Goal: Task Accomplishment & Management: Manage account settings

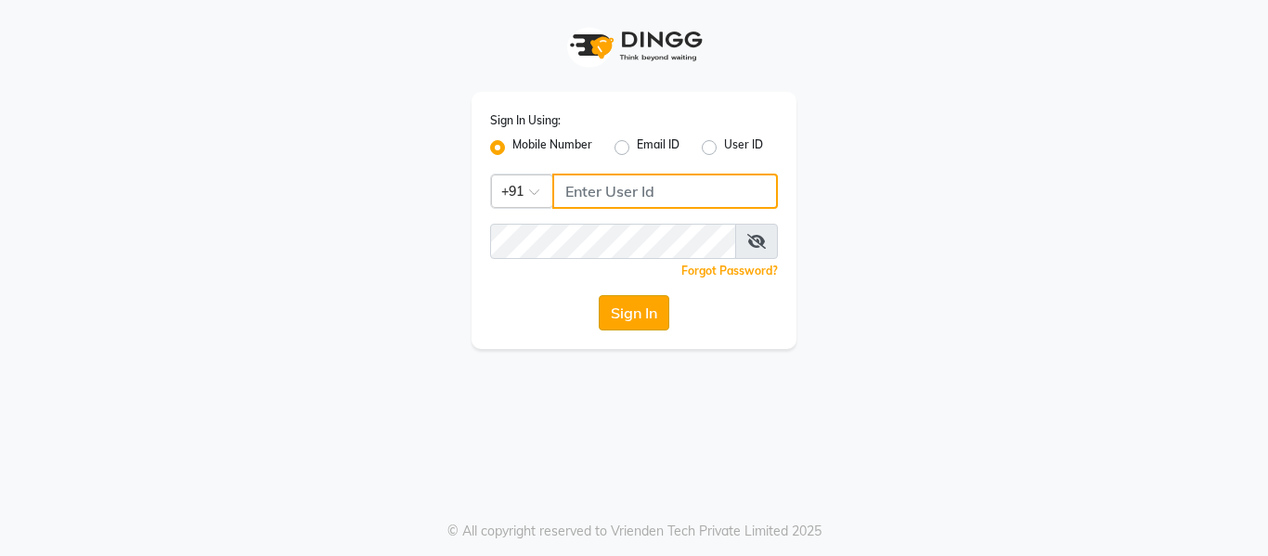
type input "7900156666"
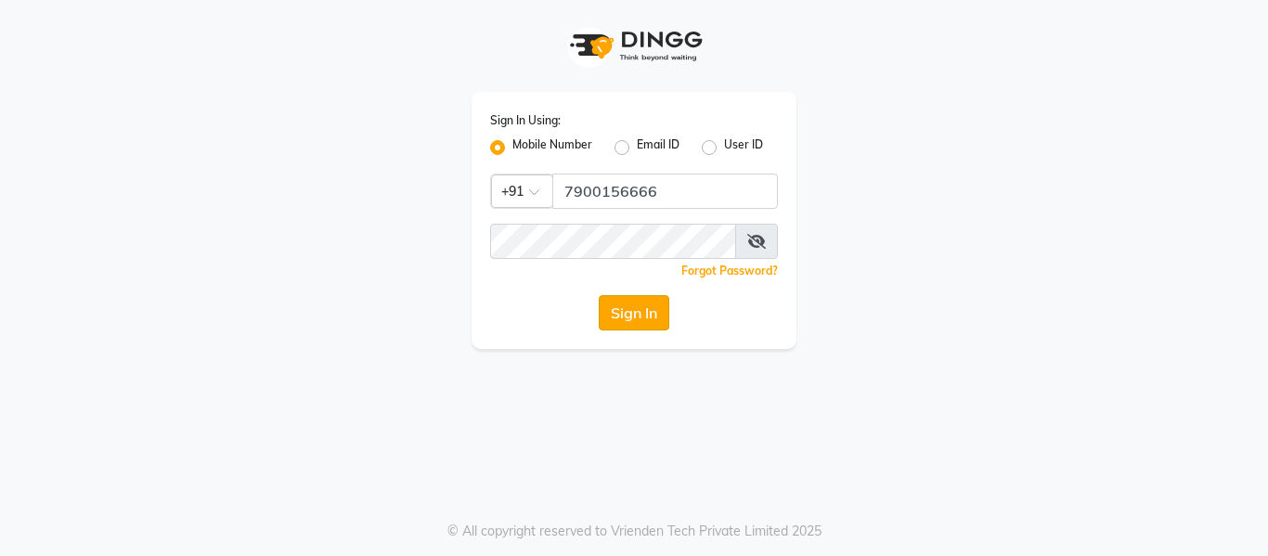
click at [622, 316] on button "Sign In" at bounding box center [634, 312] width 71 height 35
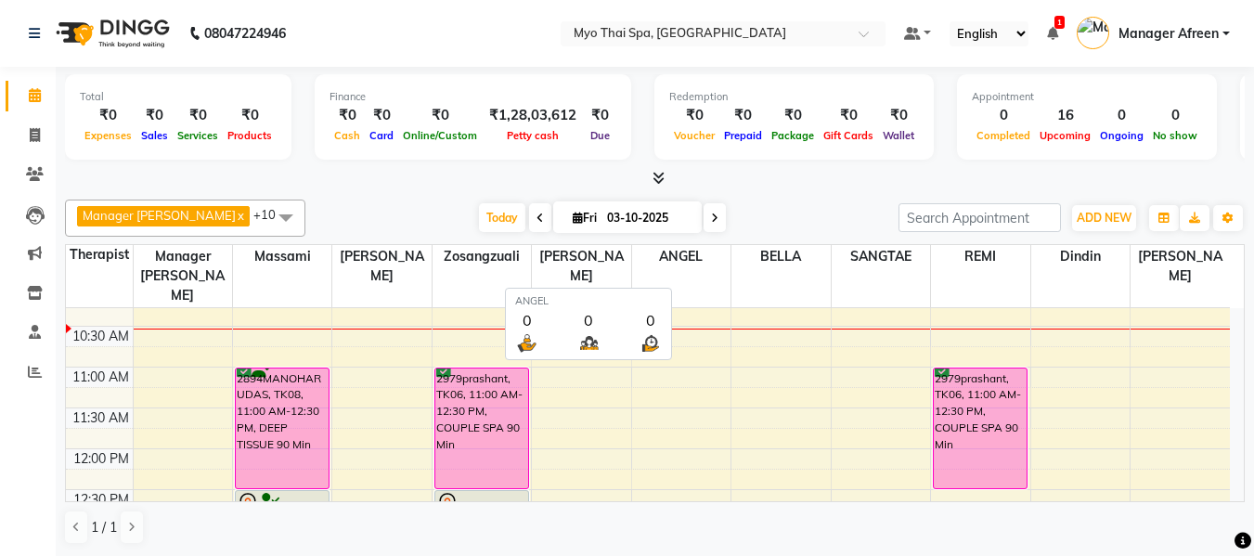
scroll to position [1, 0]
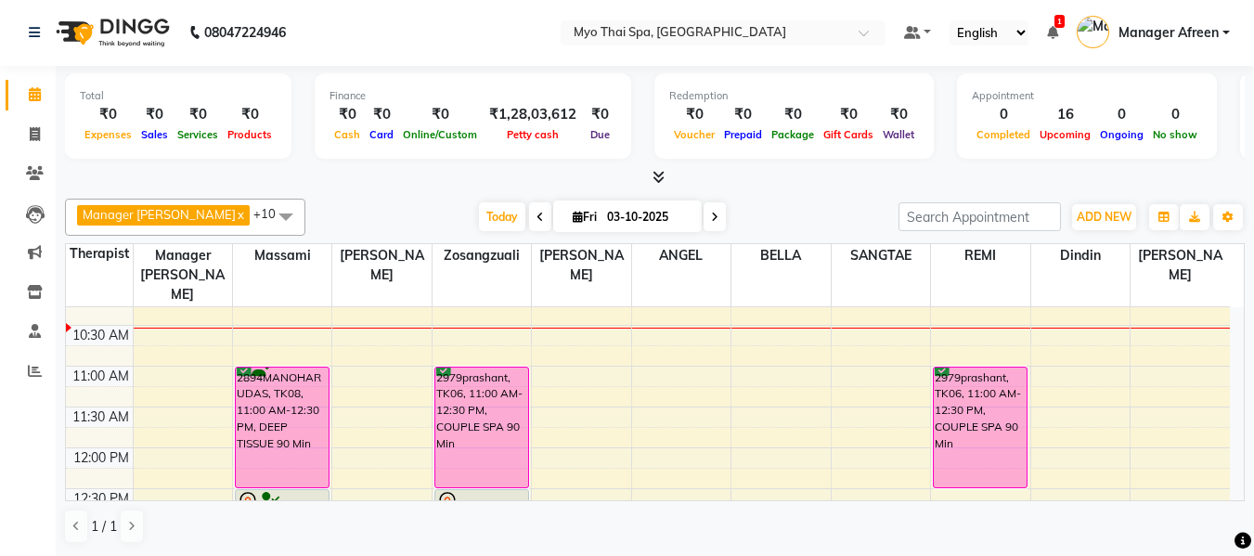
click at [568, 220] on span "Fri" at bounding box center [584, 217] width 33 height 14
select select "10"
select select "2025"
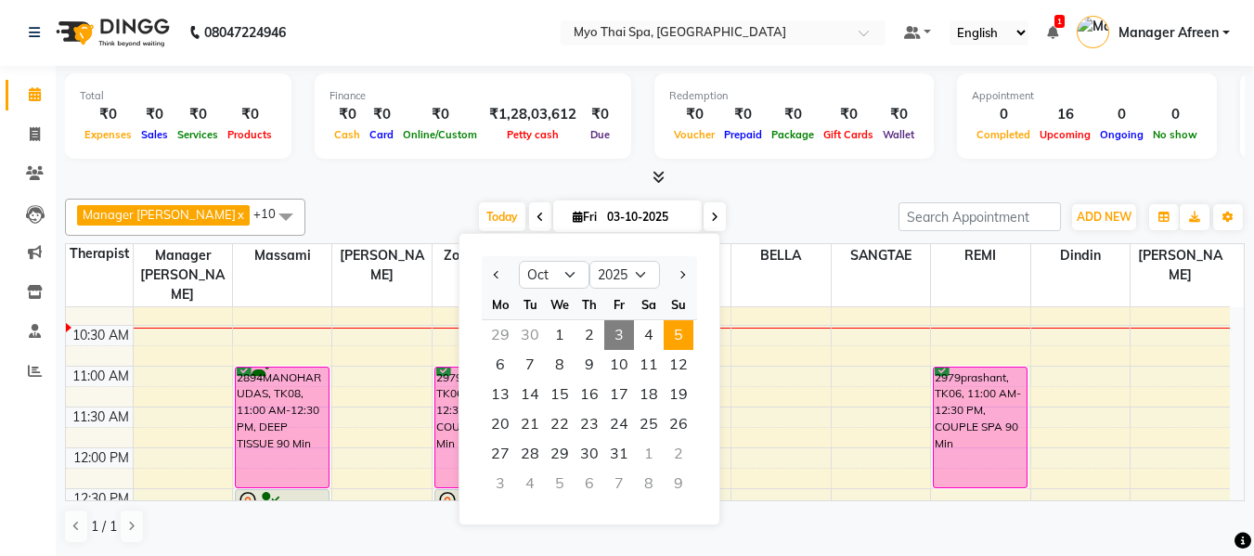
click at [677, 331] on span "5" at bounding box center [679, 335] width 30 height 30
type input "05-10-2025"
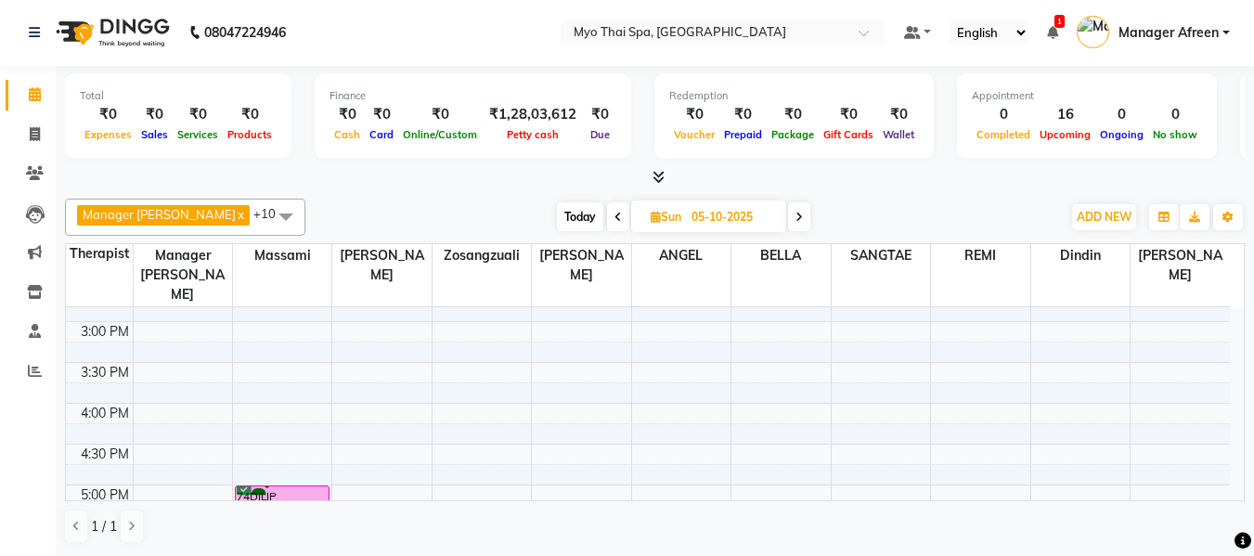
scroll to position [650, 0]
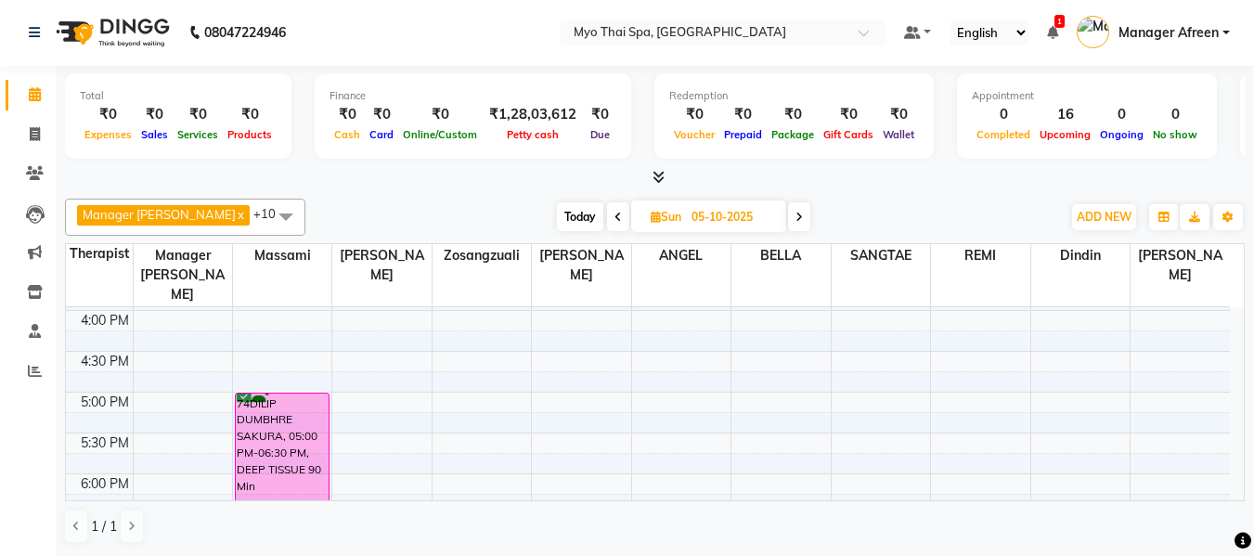
click at [637, 341] on div "8:00 AM 8:30 AM 9:00 AM 9:30 AM 10:00 AM 10:30 AM 11:00 AM 11:30 AM 12:00 PM 12…" at bounding box center [648, 269] width 1164 height 1225
select select "70774"
select select "tentative"
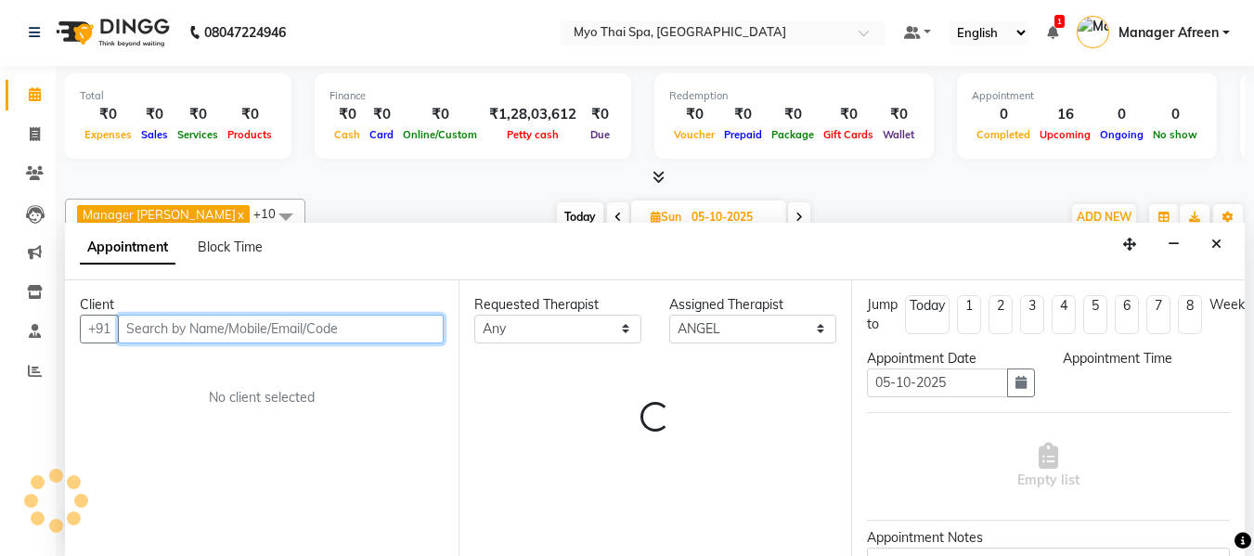
select select "990"
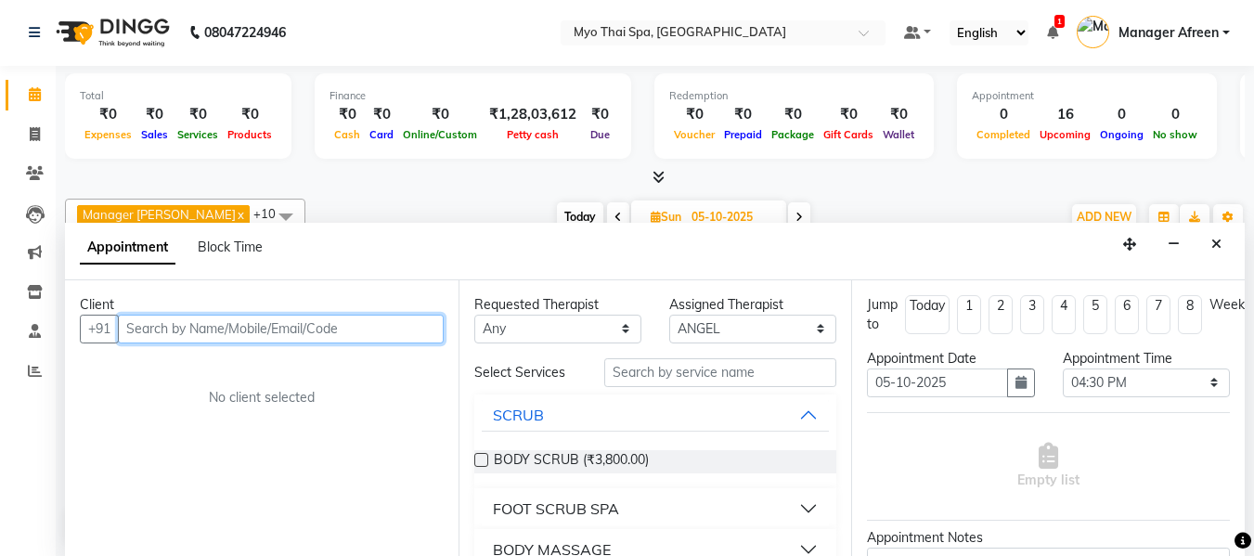
click at [252, 332] on input "text" at bounding box center [281, 329] width 326 height 29
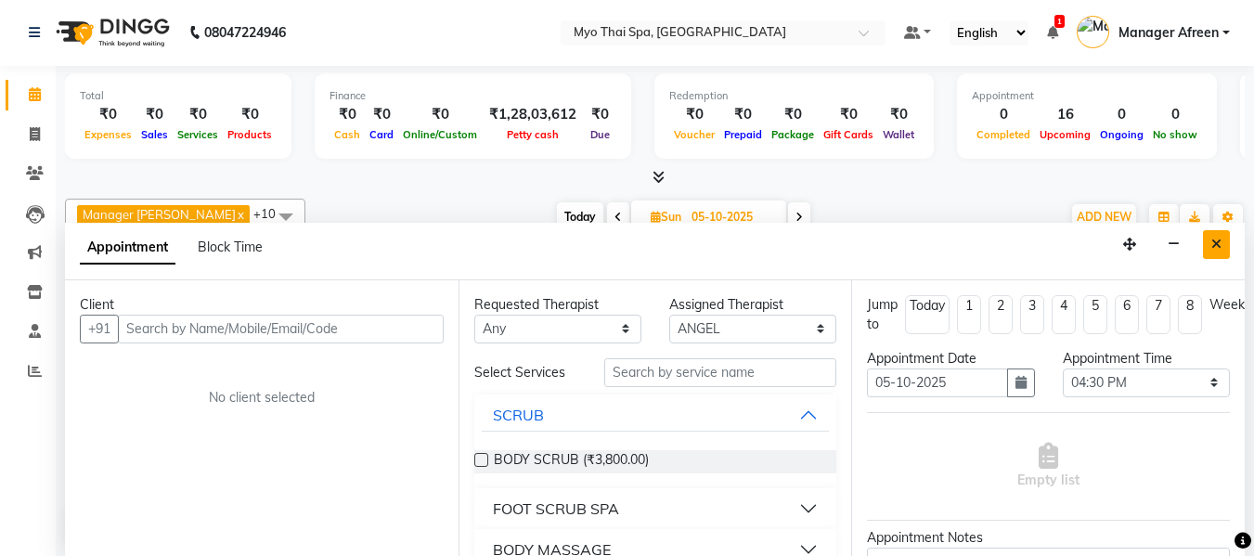
click at [1224, 244] on button "Close" at bounding box center [1216, 244] width 27 height 29
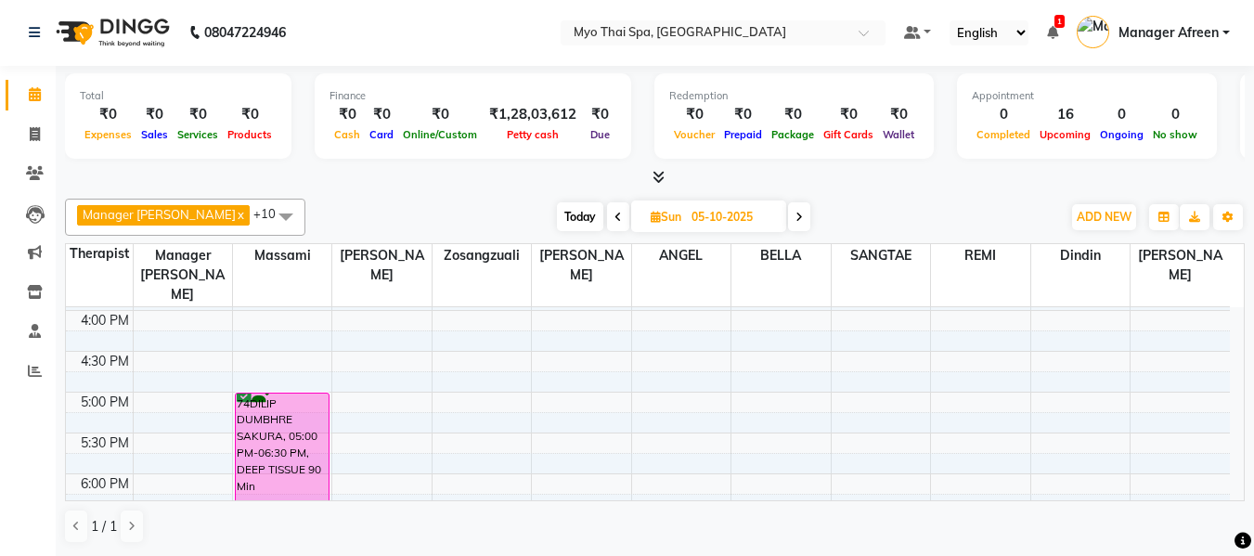
scroll to position [557, 0]
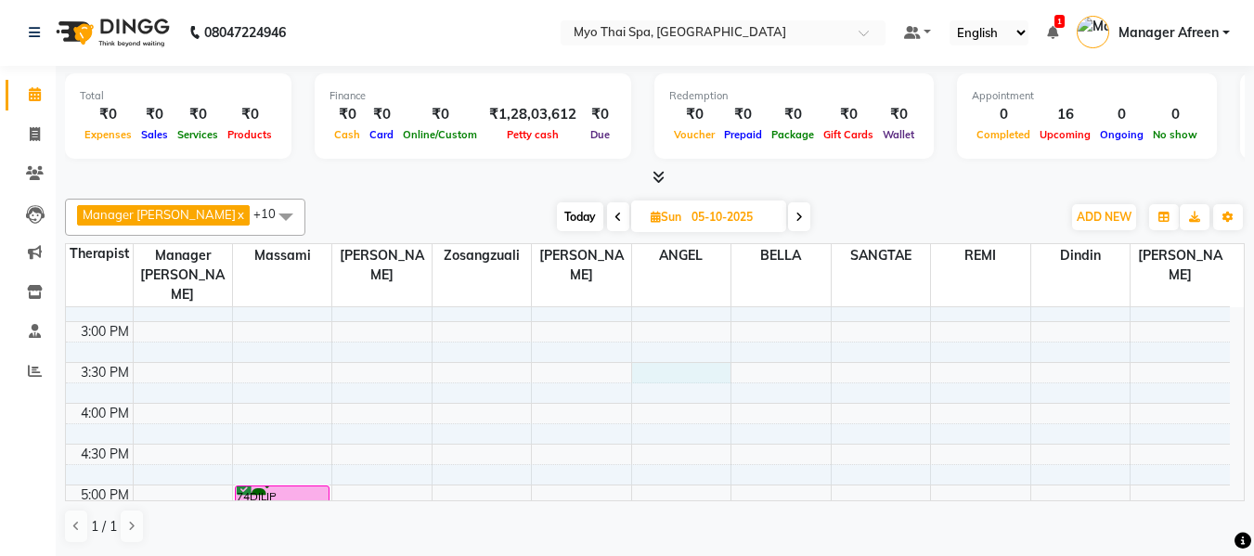
click at [643, 345] on div "8:00 AM 8:30 AM 9:00 AM 9:30 AM 10:00 AM 10:30 AM 11:00 AM 11:30 AM 12:00 PM 12…" at bounding box center [648, 362] width 1164 height 1225
select select "70774"
select select "930"
select select "tentative"
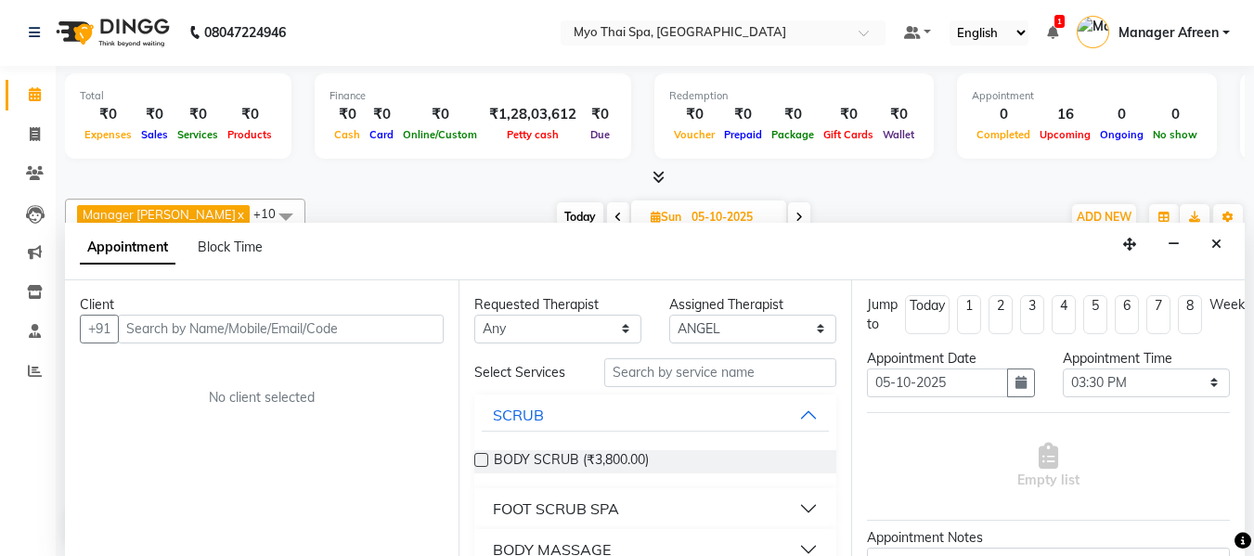
click at [370, 331] on input "text" at bounding box center [281, 329] width 326 height 29
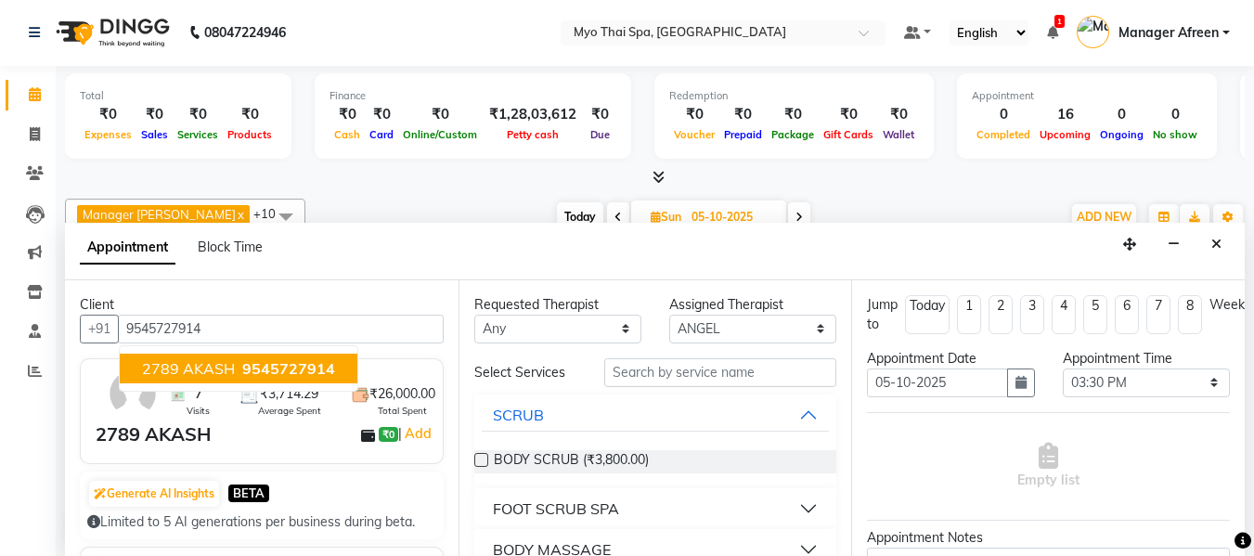
click at [217, 368] on span "2789 AKASH" at bounding box center [188, 368] width 93 height 19
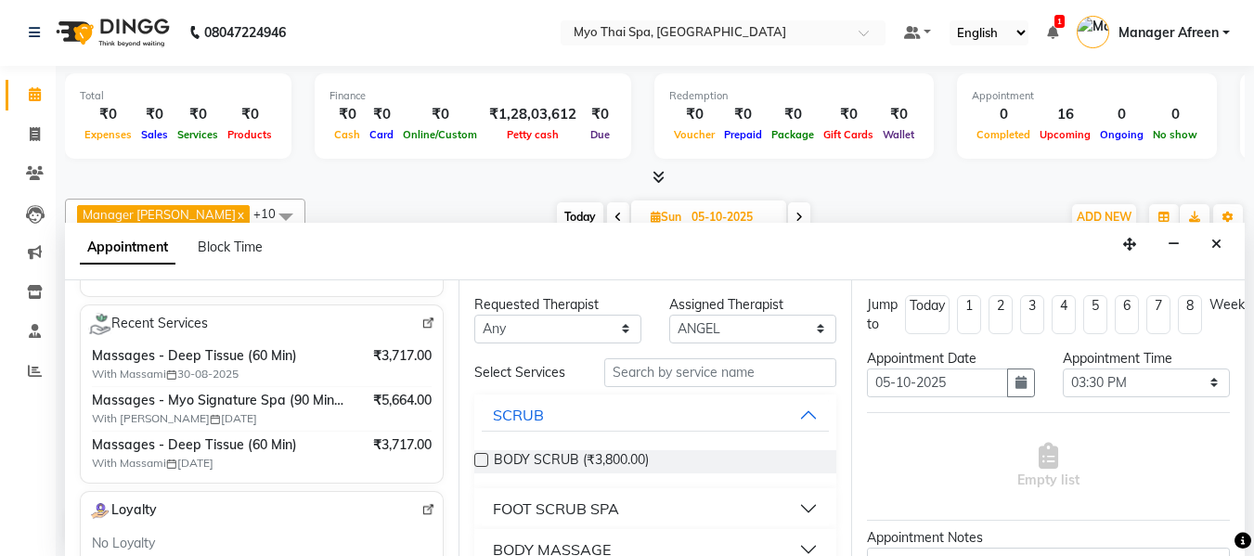
scroll to position [279, 0]
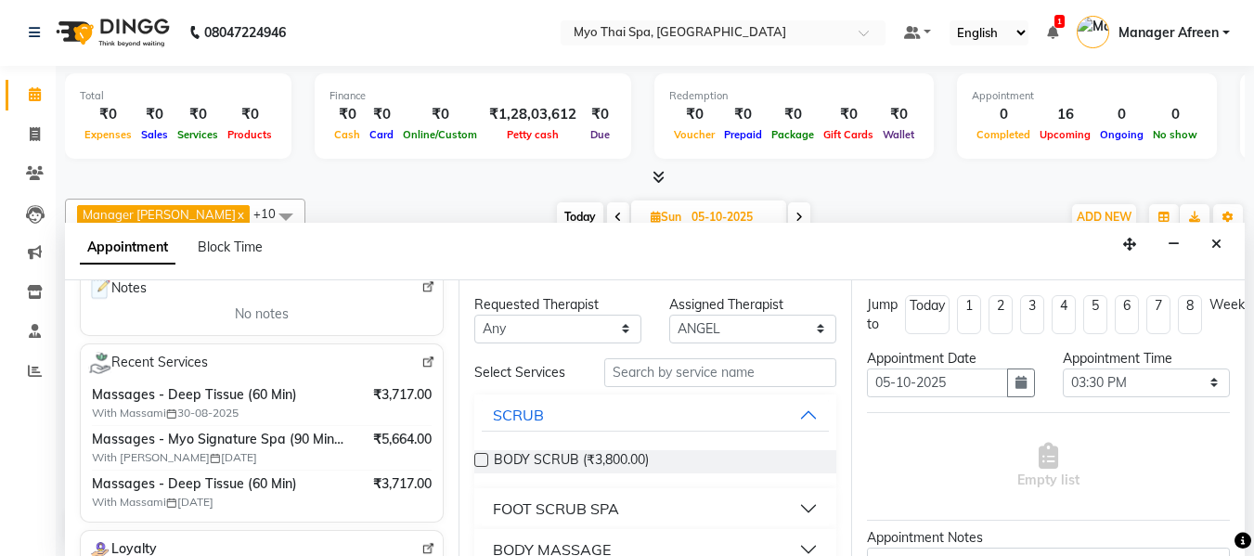
type input "9545727914"
click at [564, 331] on select "Any ANGEL BELLA Dindin Jane JENNY Kristina LORITA Manager Afreen Manager Churmu…" at bounding box center [557, 329] width 167 height 29
select select "70774"
click at [474, 315] on select "Any ANGEL BELLA Dindin Jane JENNY Kristina LORITA Manager Afreen Manager Churmu…" at bounding box center [557, 329] width 167 height 29
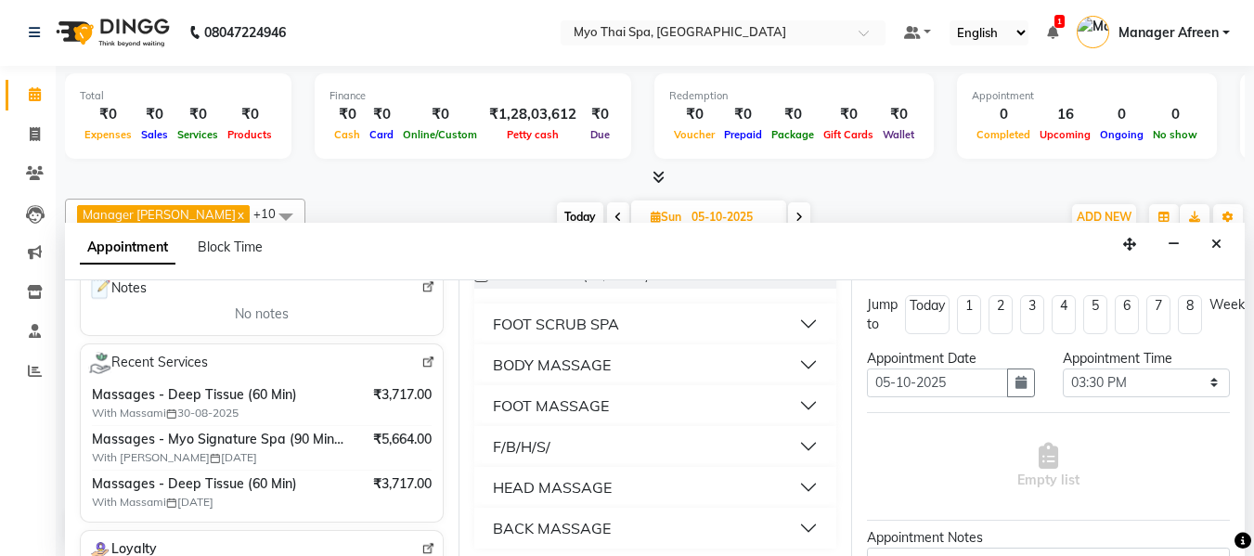
scroll to position [186, 0]
click at [578, 357] on div "BODY MASSAGE" at bounding box center [552, 364] width 118 height 22
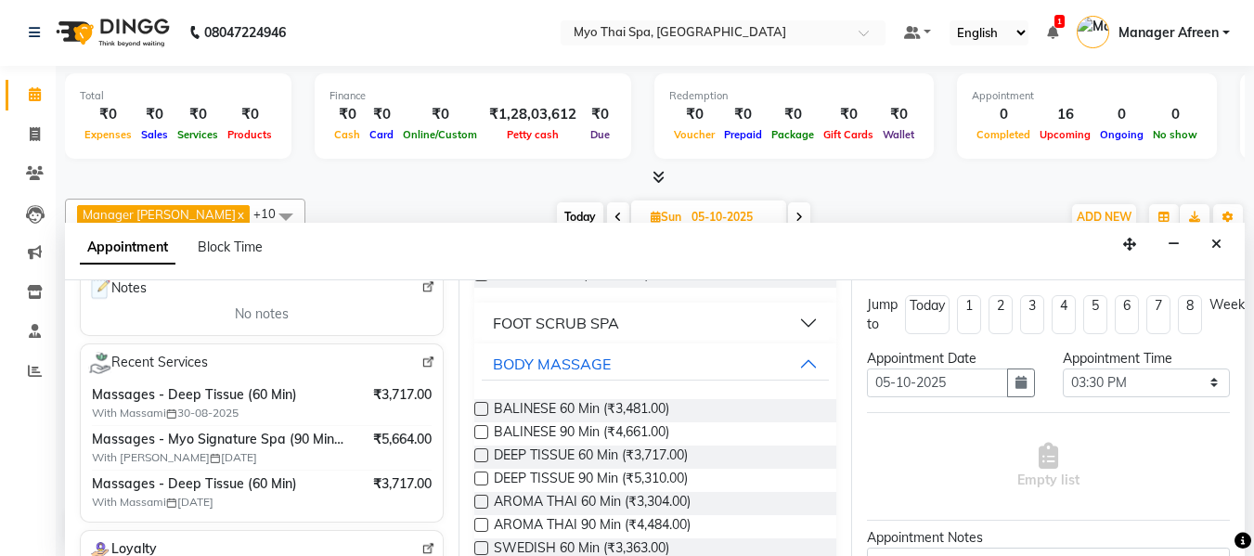
click at [480, 453] on label at bounding box center [481, 455] width 14 height 14
click at [480, 453] on input "checkbox" at bounding box center [480, 457] width 12 height 12
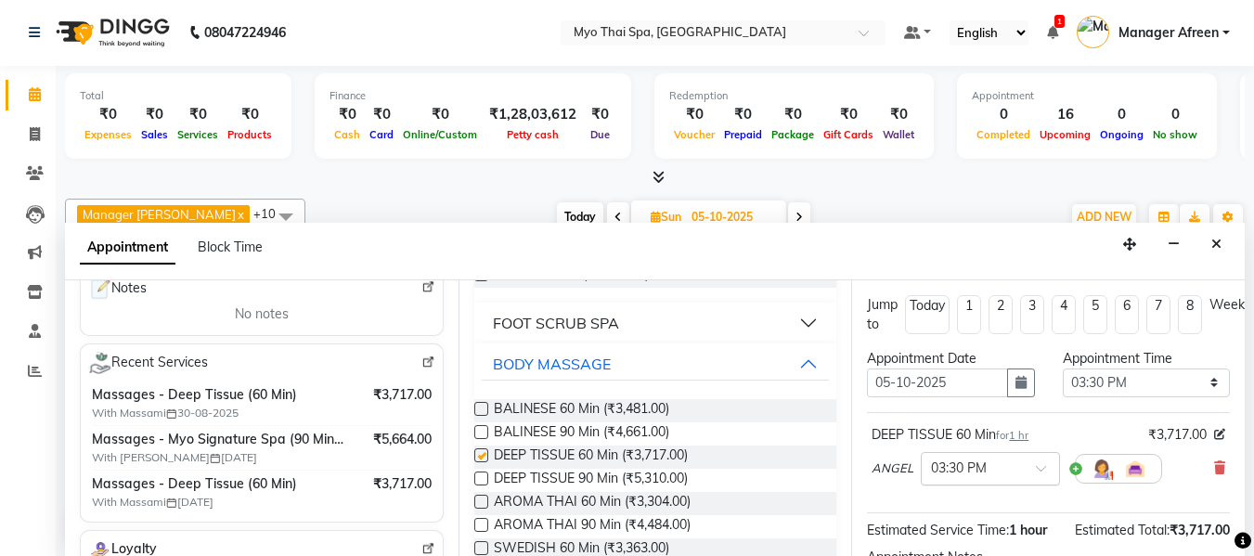
checkbox input "false"
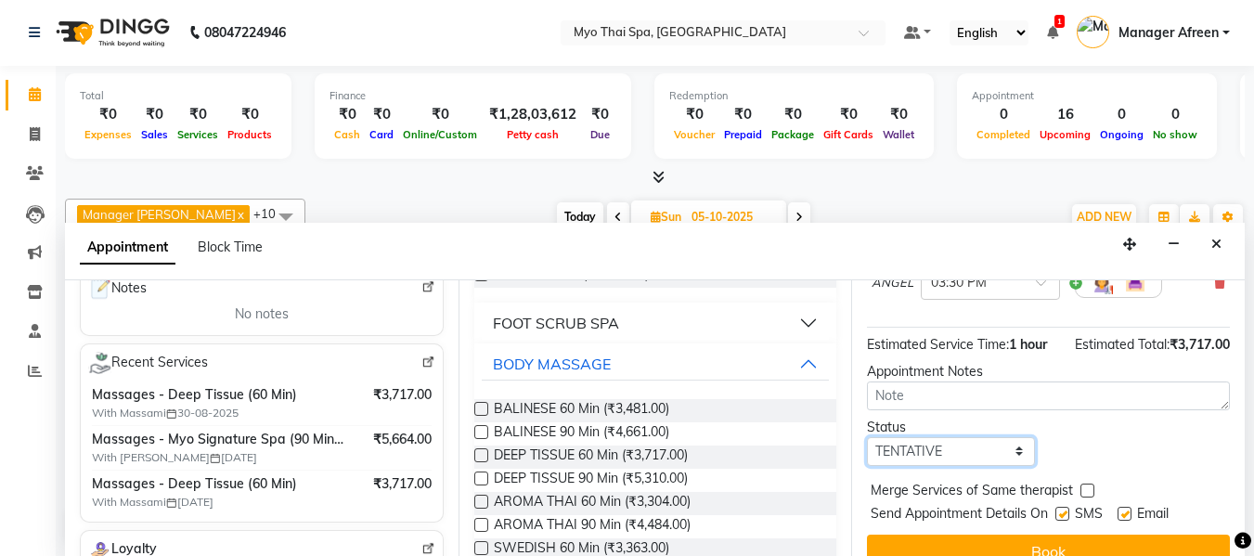
click at [970, 449] on select "Select TENTATIVE CONFIRM UPCOMING" at bounding box center [950, 451] width 167 height 29
select select "confirm booking"
click at [867, 437] on select "Select TENTATIVE CONFIRM UPCOMING" at bounding box center [950, 451] width 167 height 29
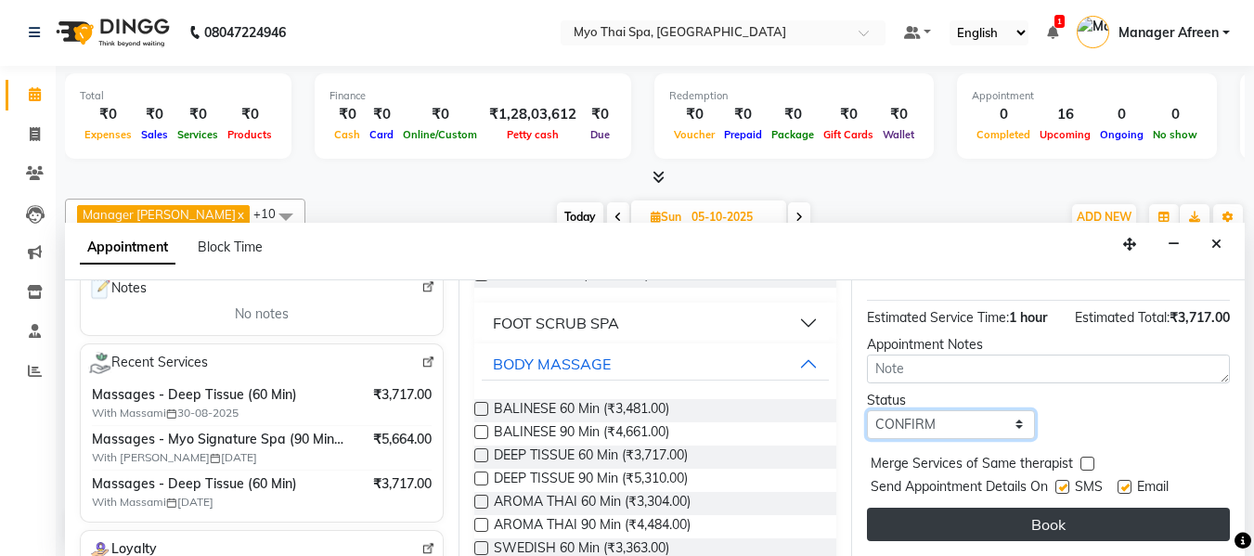
scroll to position [227, 0]
click at [1008, 508] on button "Book" at bounding box center [1048, 524] width 363 height 33
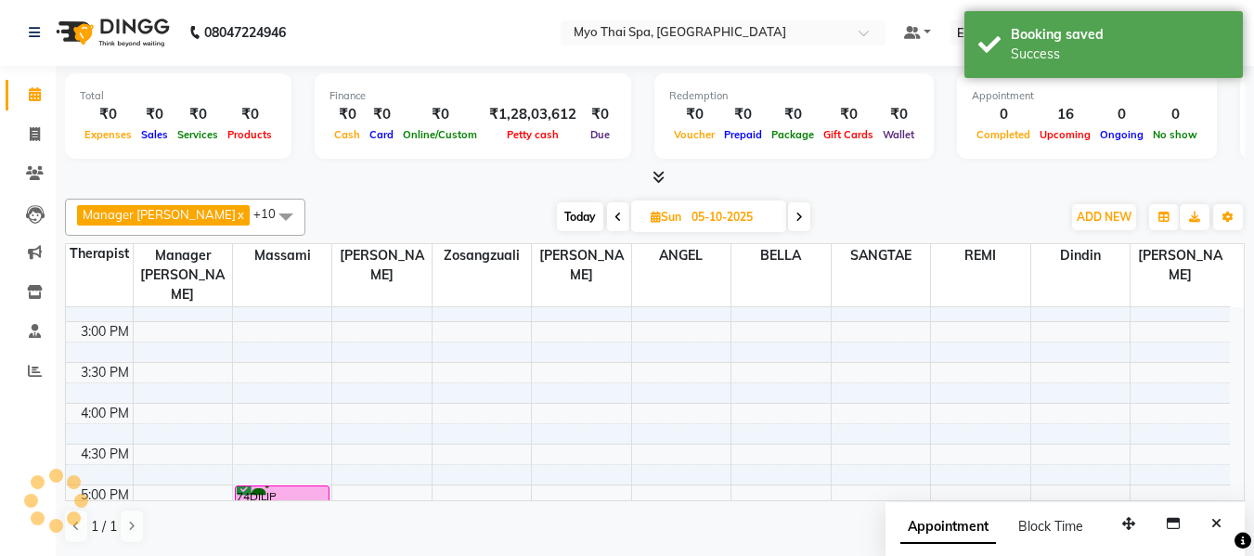
scroll to position [0, 0]
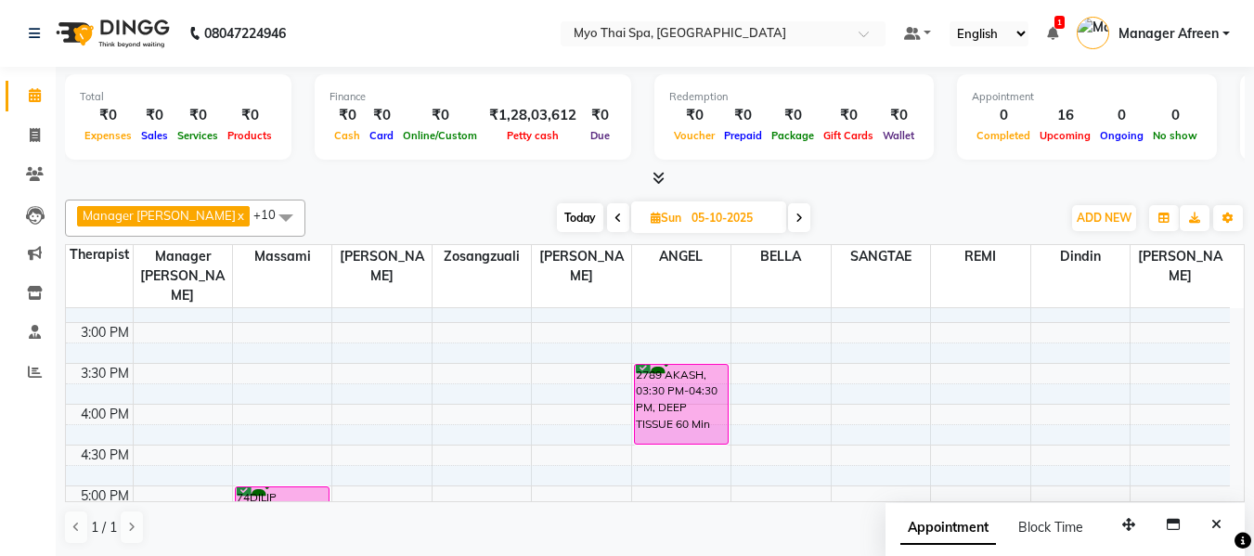
click at [557, 219] on span "Today" at bounding box center [580, 217] width 46 height 29
type input "03-10-2025"
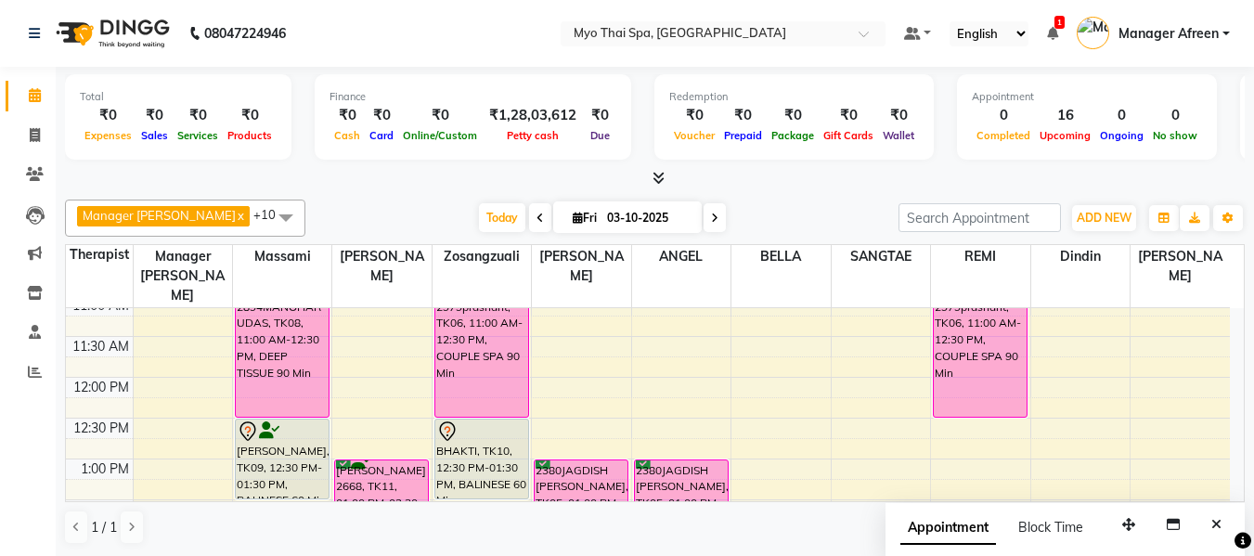
scroll to position [164, 0]
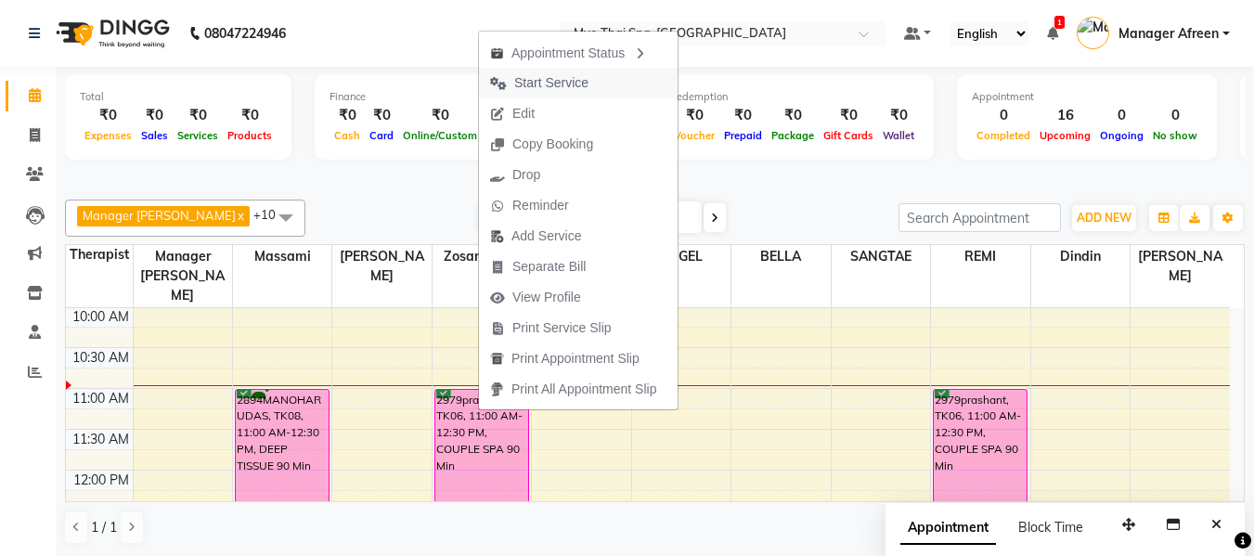
click at [567, 81] on span "Start Service" at bounding box center [551, 82] width 74 height 19
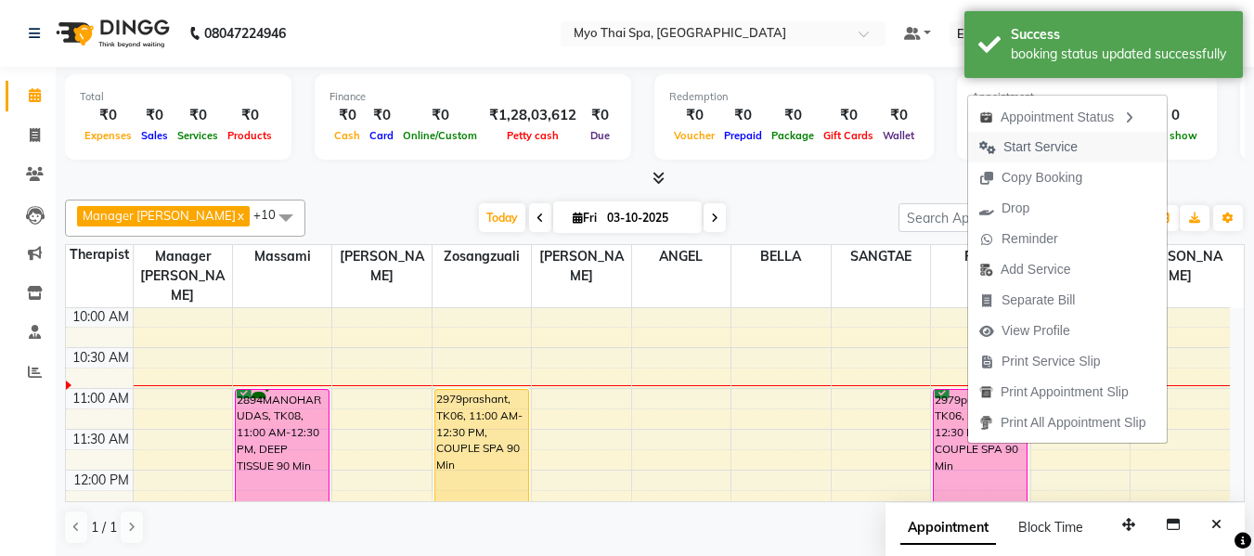
click at [1027, 142] on span "Start Service" at bounding box center [1041, 146] width 74 height 19
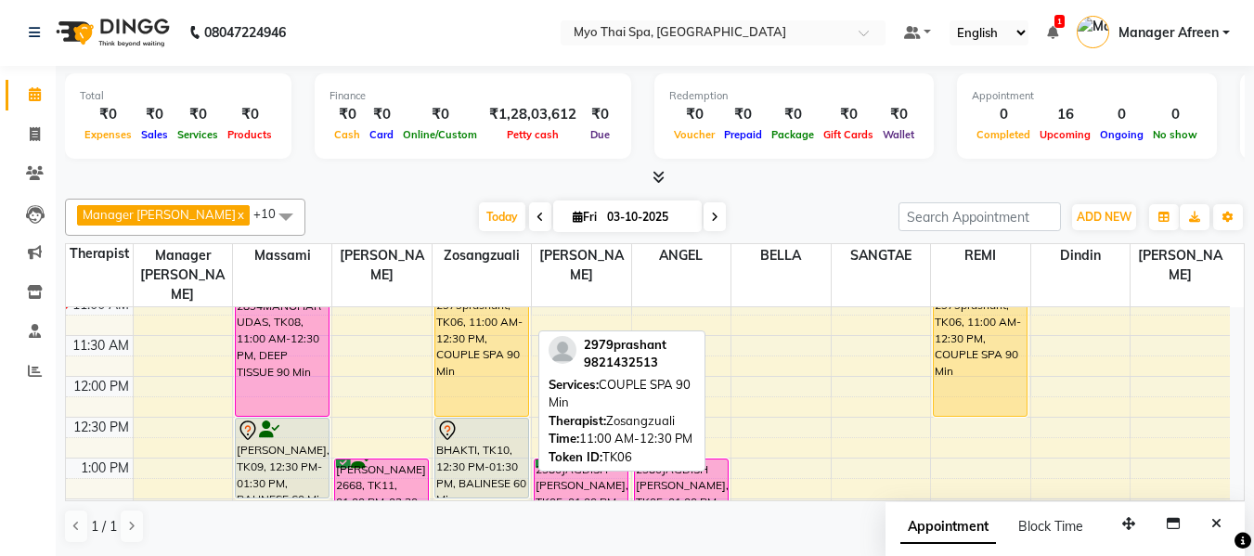
scroll to position [350, 0]
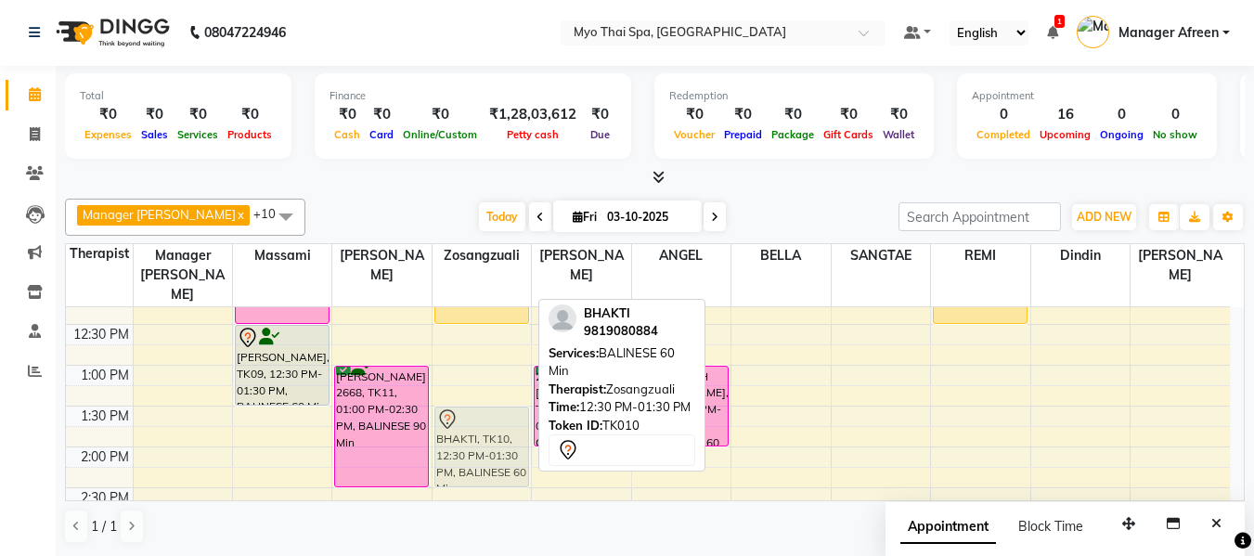
drag, startPoint x: 474, startPoint y: 334, endPoint x: 472, endPoint y: 410, distance: 76.2
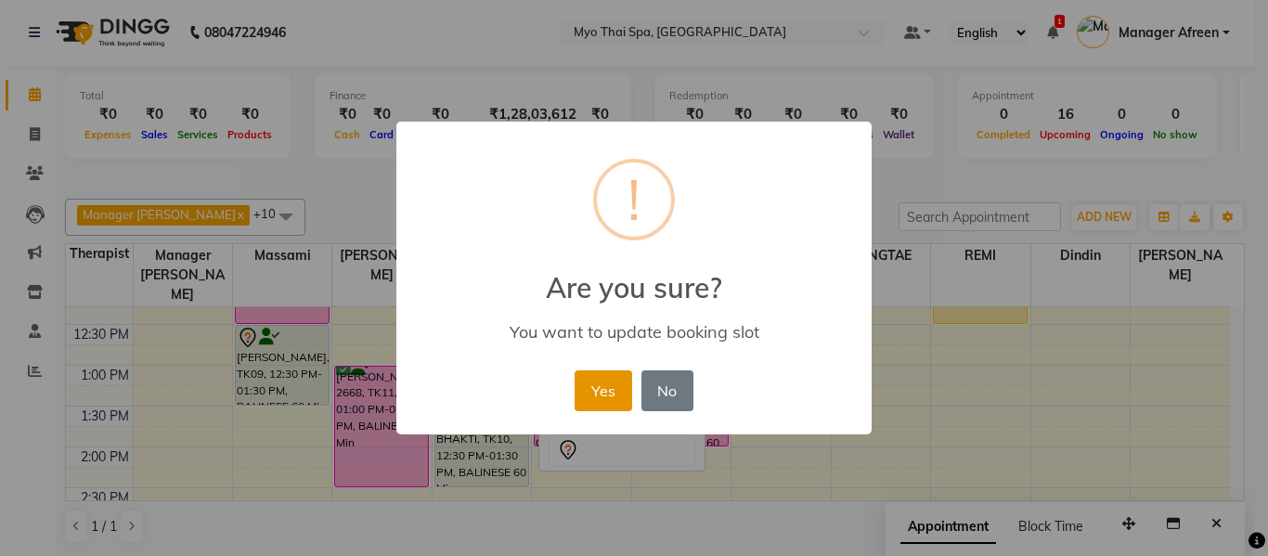
click at [597, 389] on button "Yes" at bounding box center [603, 390] width 57 height 41
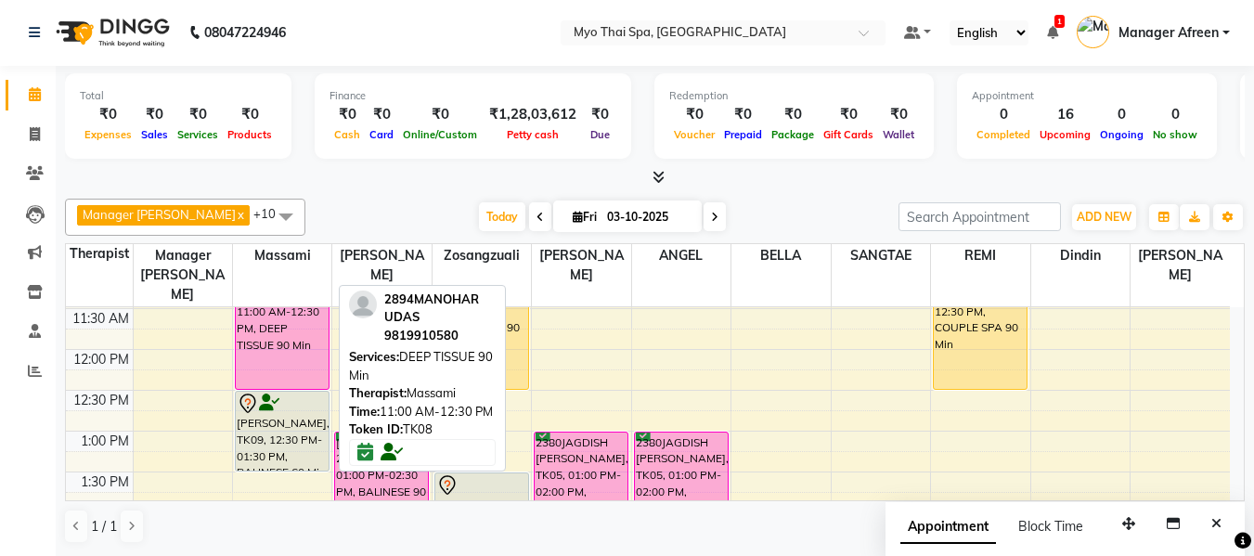
scroll to position [257, 0]
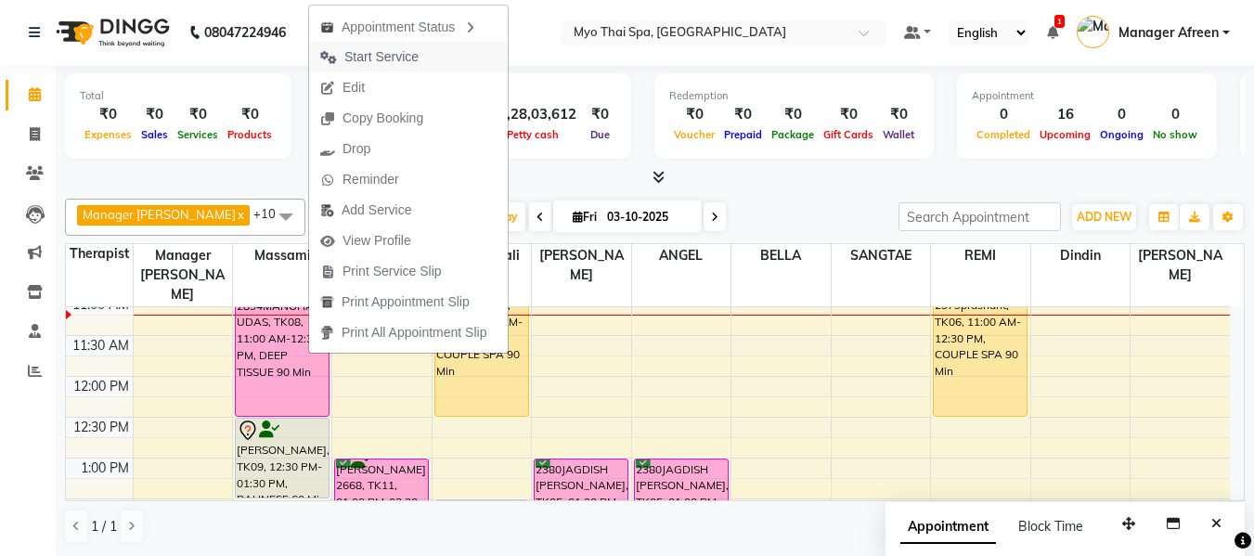
click at [374, 60] on span "Start Service" at bounding box center [381, 56] width 74 height 19
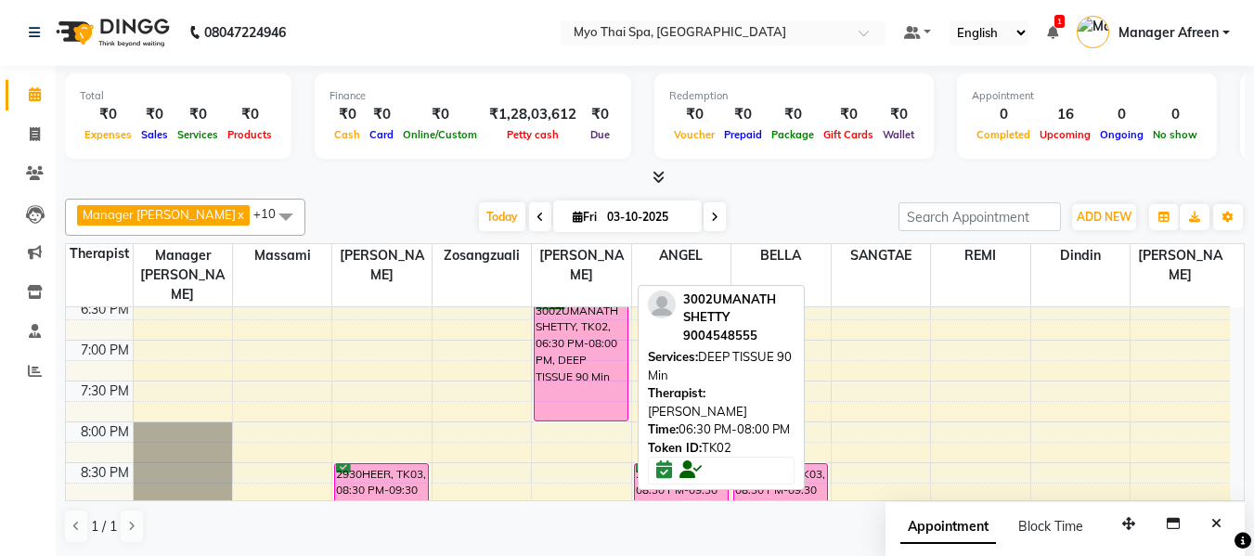
scroll to position [907, 0]
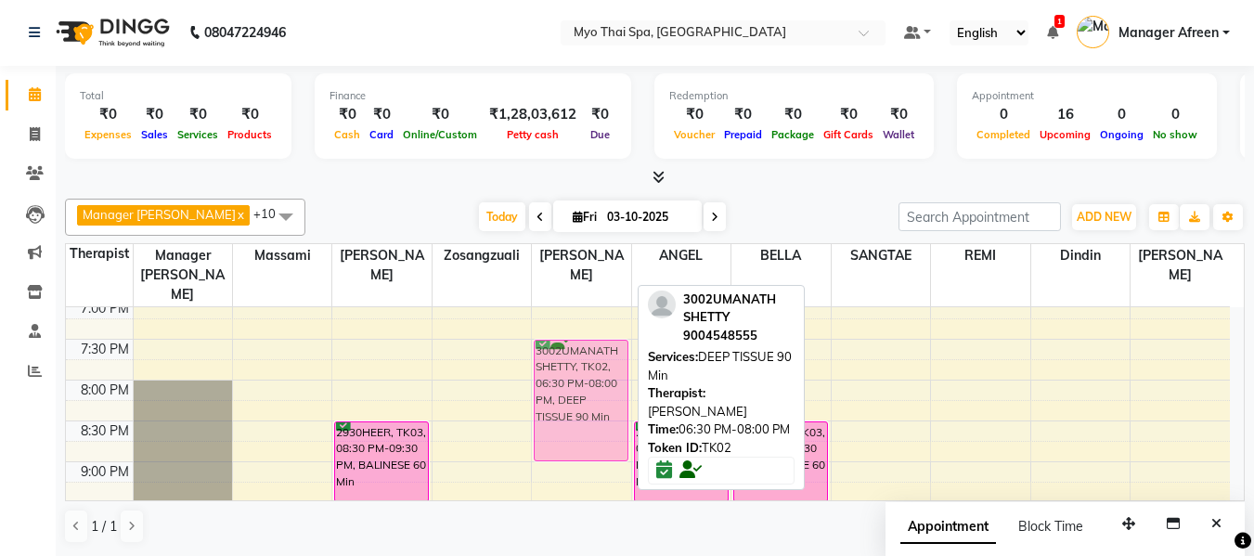
drag, startPoint x: 585, startPoint y: 293, endPoint x: 568, endPoint y: 369, distance: 77.0
click at [568, 369] on div "2380JAGDISH P.WARGHADE, TK05, 01:00 PM-02:00 PM, COUPLE SPA 60 Min PAGARE (SIRS…" at bounding box center [581, 12] width 98 height 1225
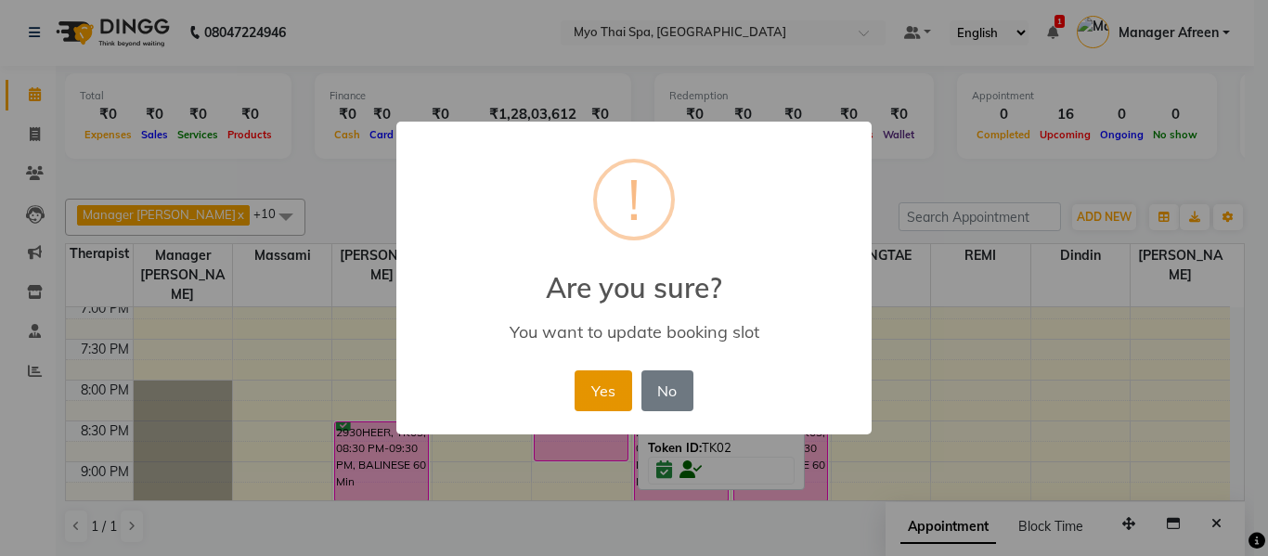
click at [611, 394] on button "Yes" at bounding box center [603, 390] width 57 height 41
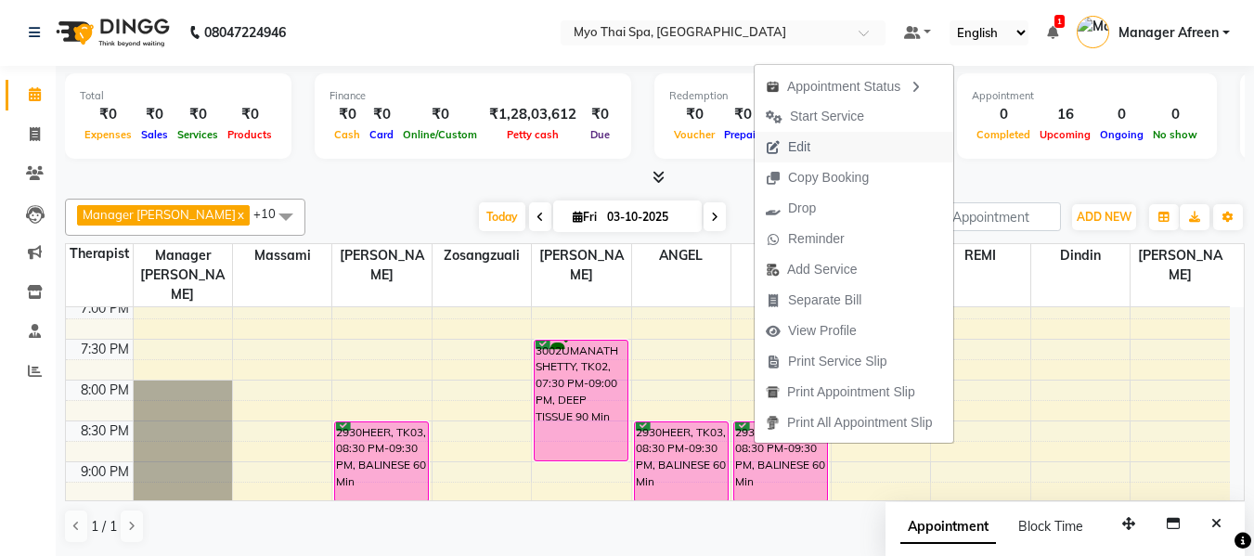
click at [817, 149] on span "Edit" at bounding box center [788, 147] width 67 height 31
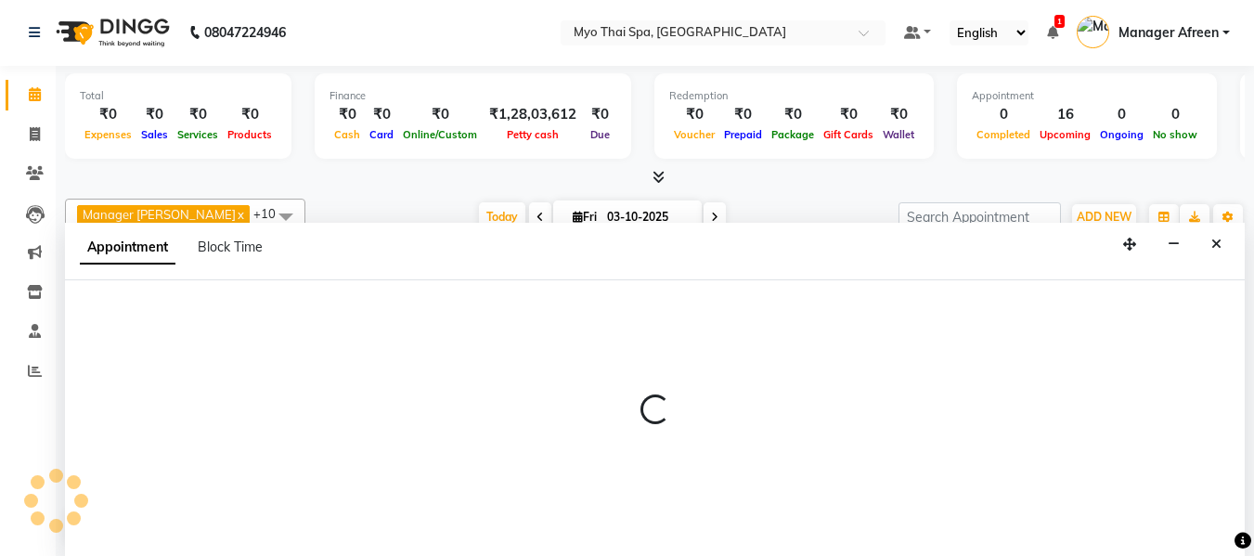
select select "tentative"
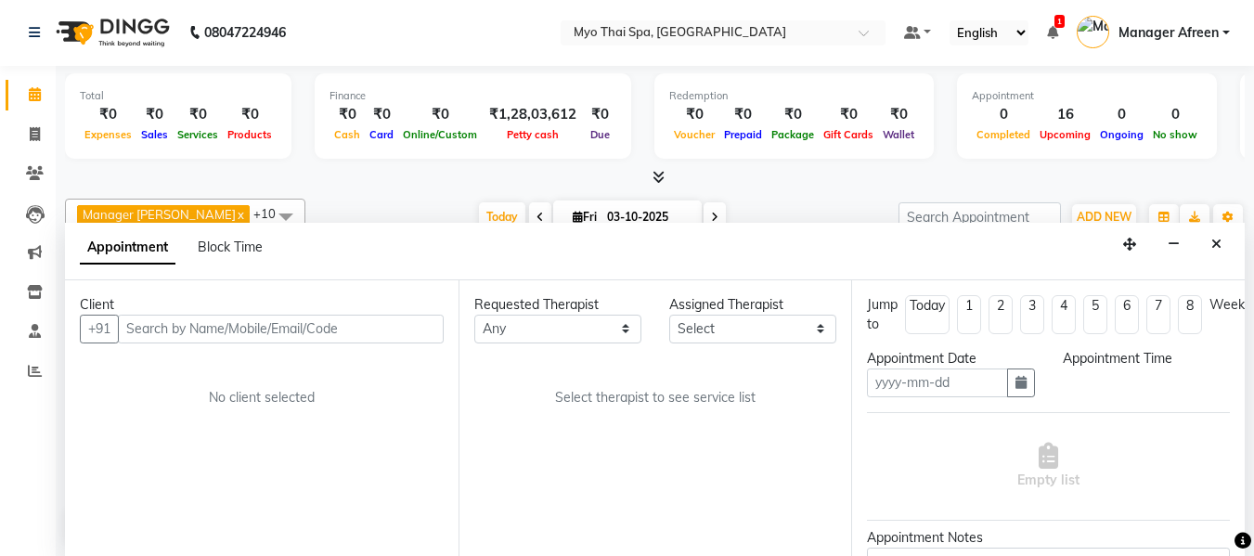
scroll to position [110, 0]
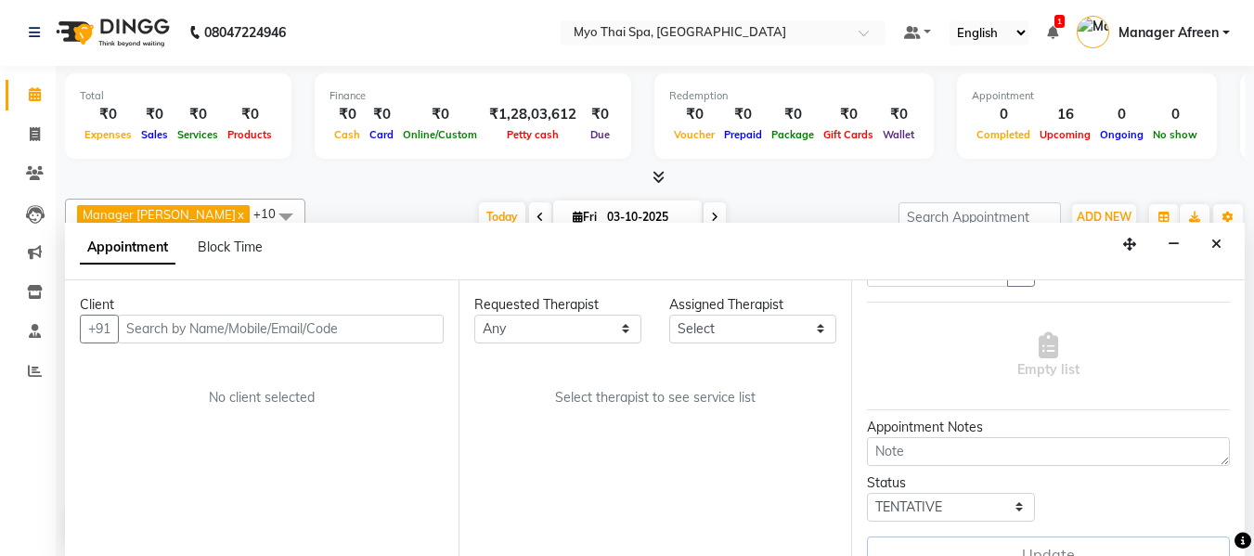
type input "03-10-2025"
select select "confirm booking"
select select "1230"
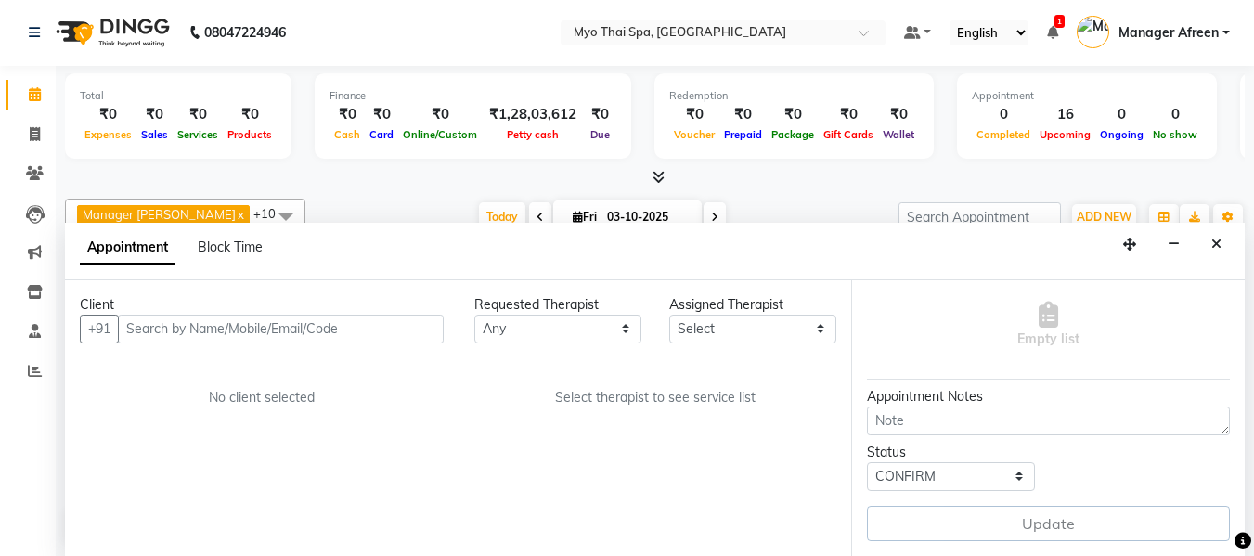
select select "70774"
select select "1605"
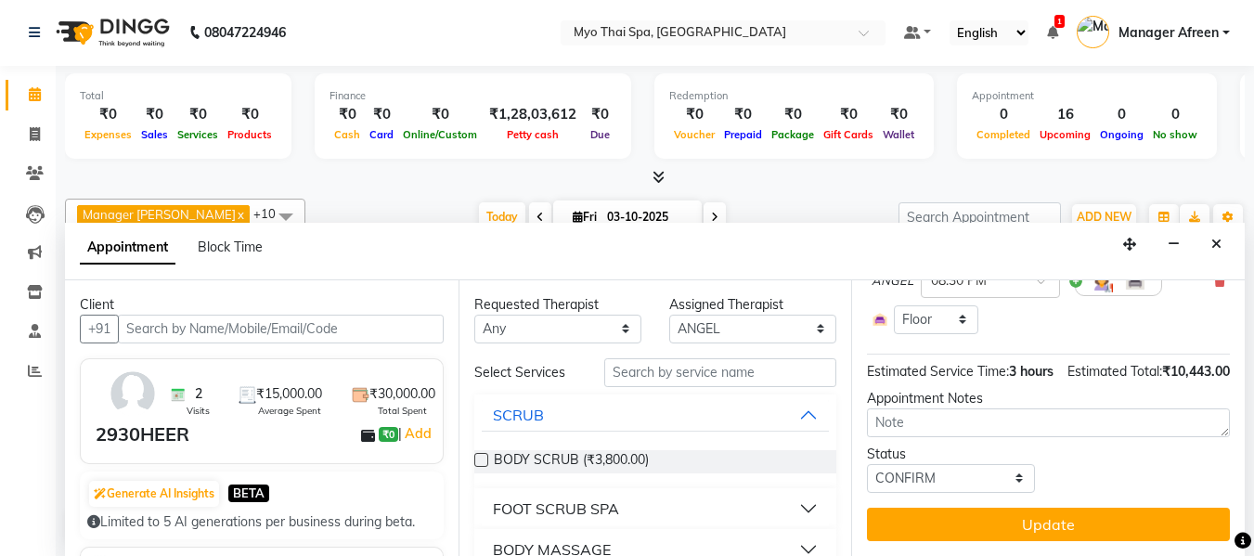
scroll to position [467, 0]
click at [956, 464] on select "Select TENTATIVE CONFIRM CHECK-IN UPCOMING" at bounding box center [950, 478] width 167 height 29
select select "tentative"
click at [867, 464] on select "Select TENTATIVE CONFIRM CHECK-IN UPCOMING" at bounding box center [950, 478] width 167 height 29
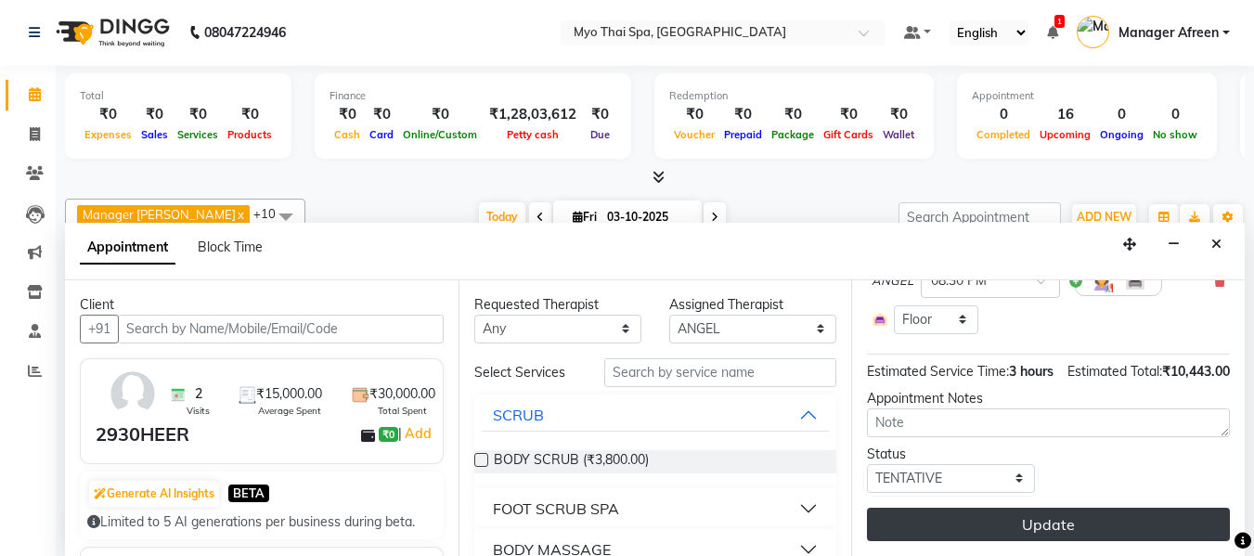
click at [953, 516] on button "Update" at bounding box center [1048, 524] width 363 height 33
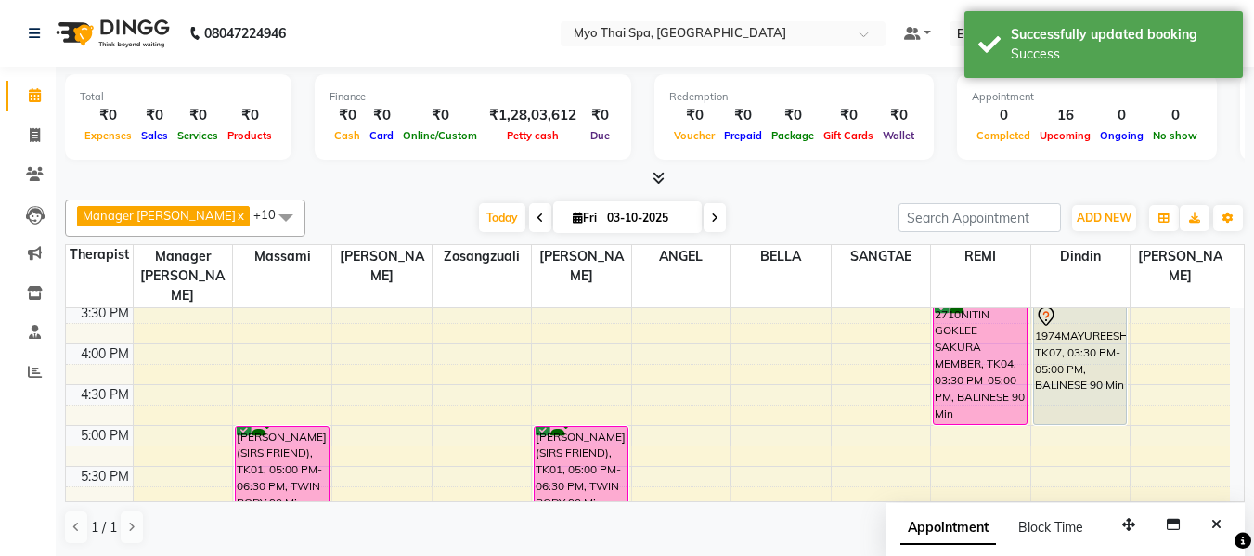
scroll to position [989, 0]
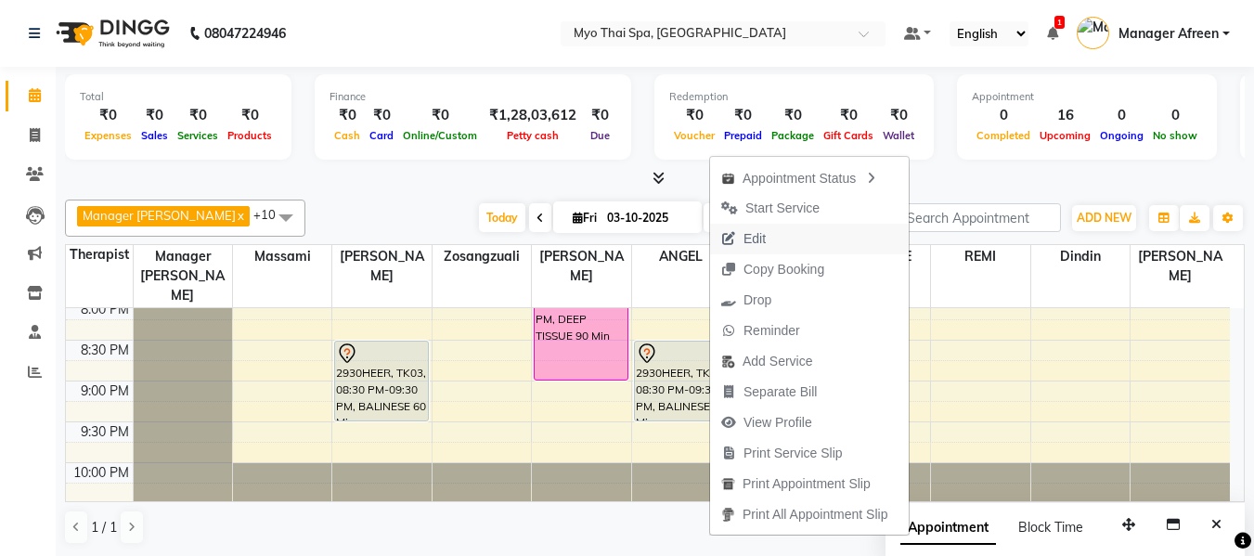
click at [813, 236] on button "Edit" at bounding box center [809, 239] width 199 height 31
select select "tentative"
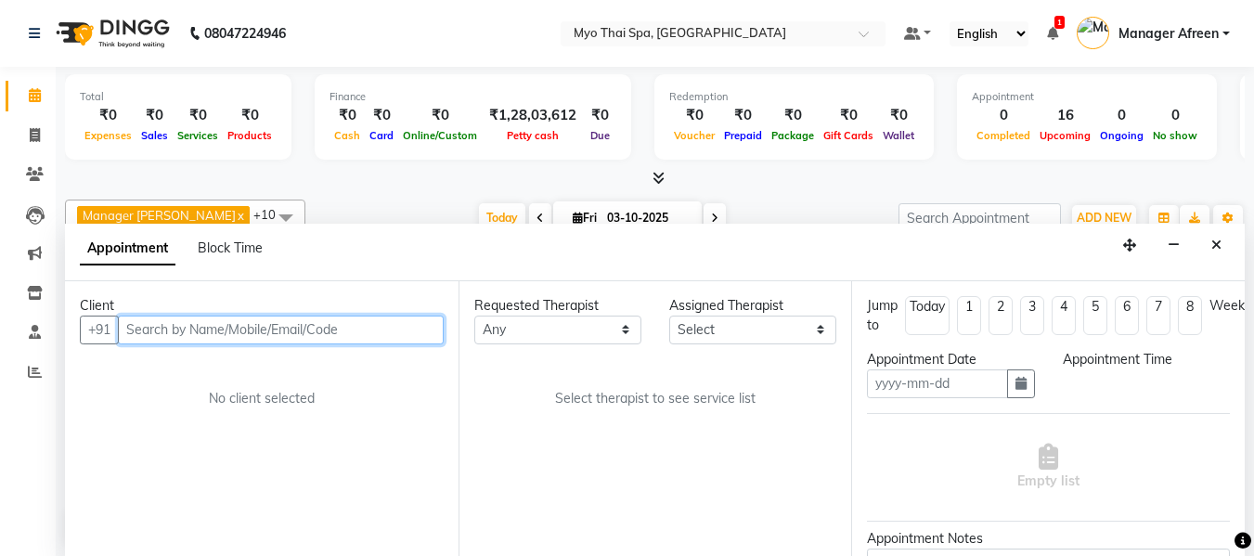
scroll to position [1, 0]
type input "03-10-2025"
select select "1230"
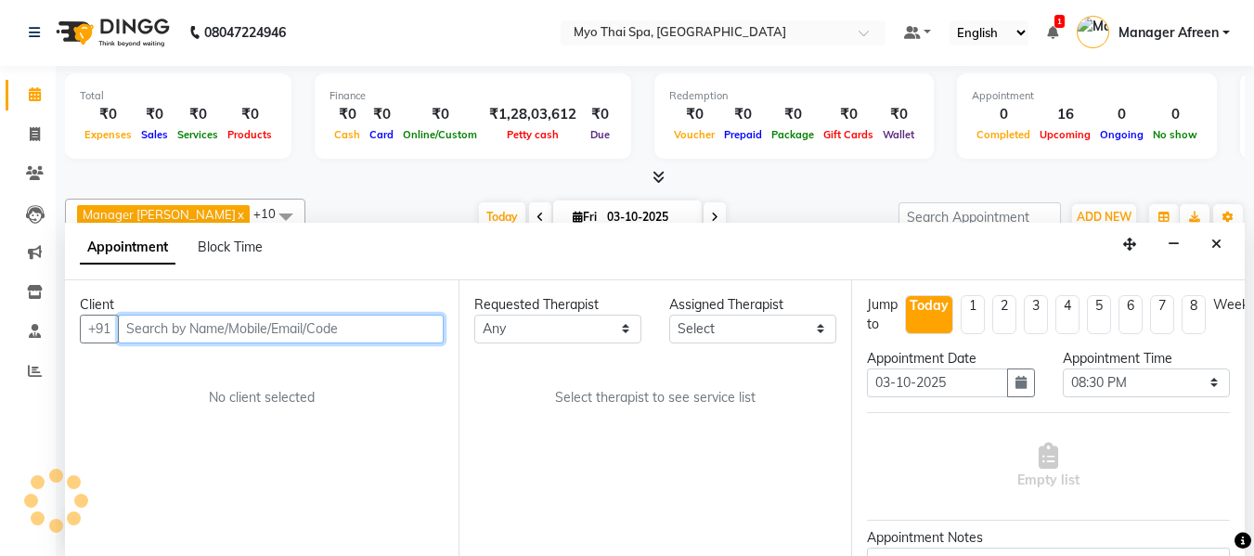
select select "70774"
select select "1605"
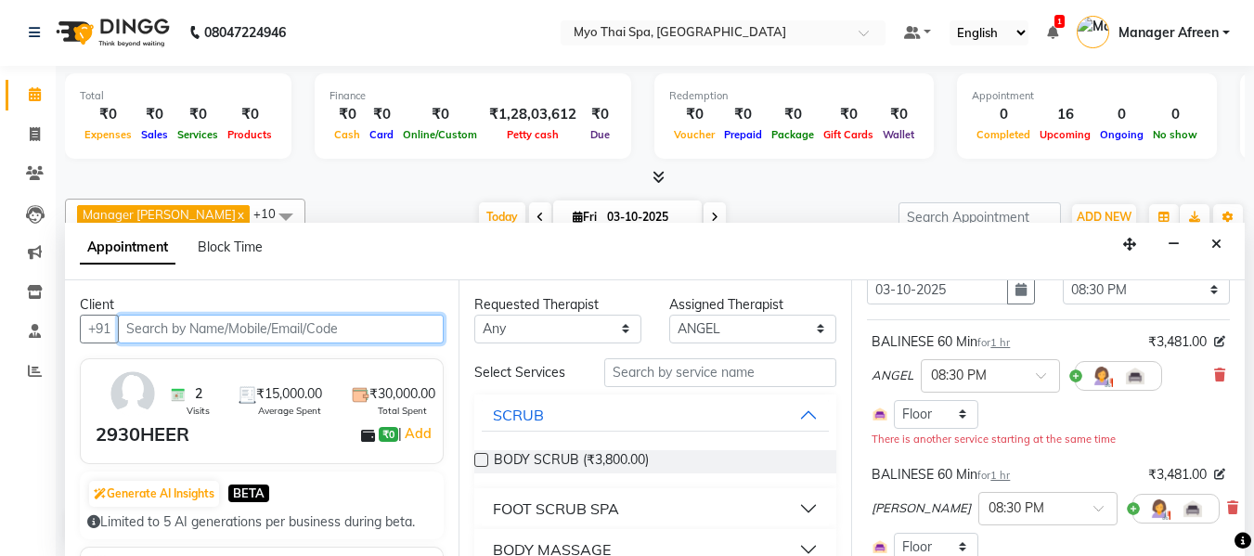
scroll to position [186, 0]
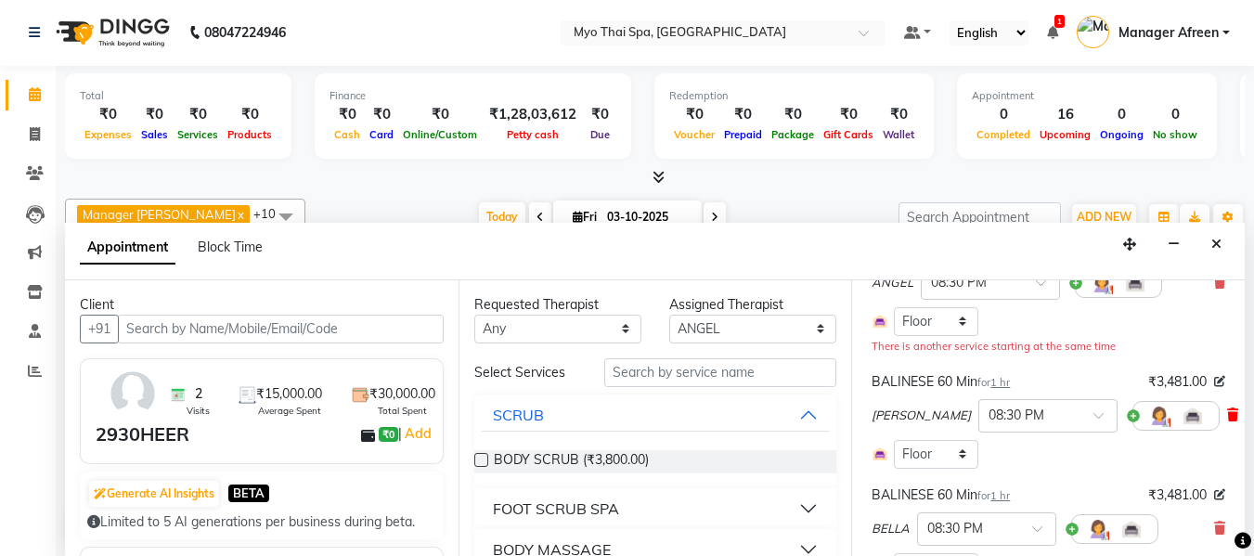
click at [1227, 411] on icon at bounding box center [1232, 415] width 11 height 13
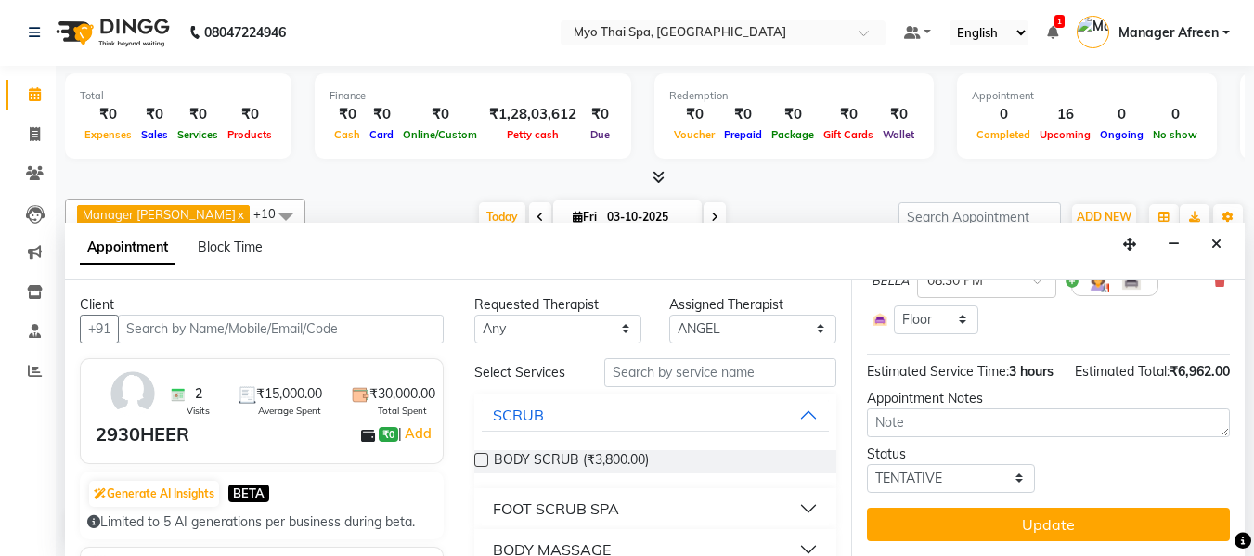
scroll to position [370, 0]
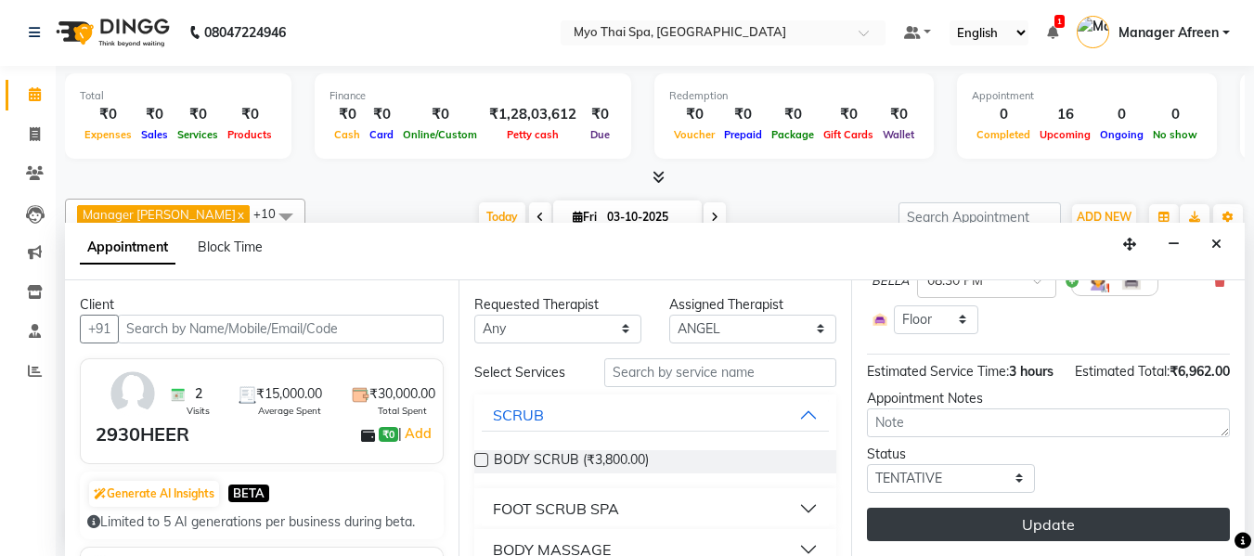
click at [992, 508] on button "Update" at bounding box center [1048, 524] width 363 height 33
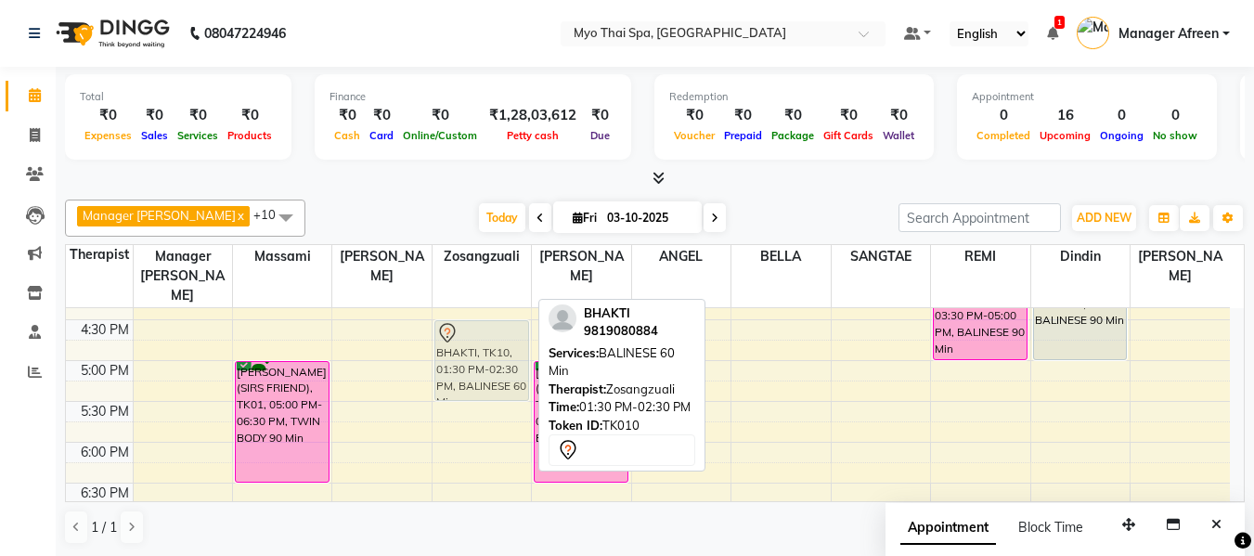
scroll to position [682, 0]
drag, startPoint x: 478, startPoint y: 312, endPoint x: 490, endPoint y: 336, distance: 27.0
click at [490, 336] on div "2979prashant, TK06, 11:00 AM-12:30 PM, COUPLE SPA 90 Min BHAKTI, TK10, 01:30 PM…" at bounding box center [482, 239] width 98 height 1225
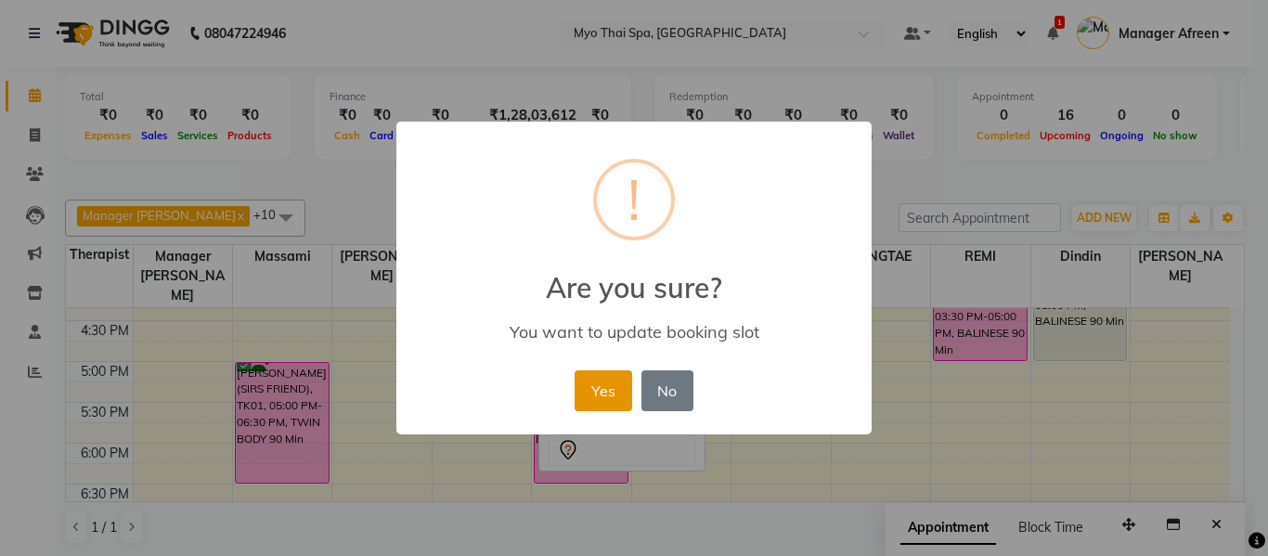
click at [609, 382] on button "Yes" at bounding box center [603, 390] width 57 height 41
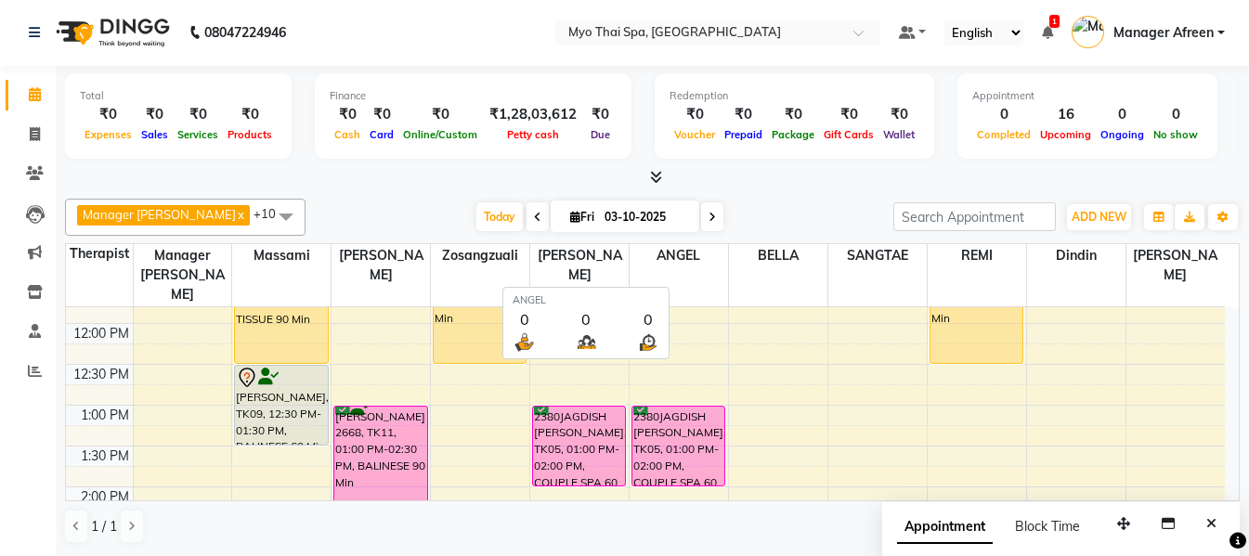
scroll to position [0, 0]
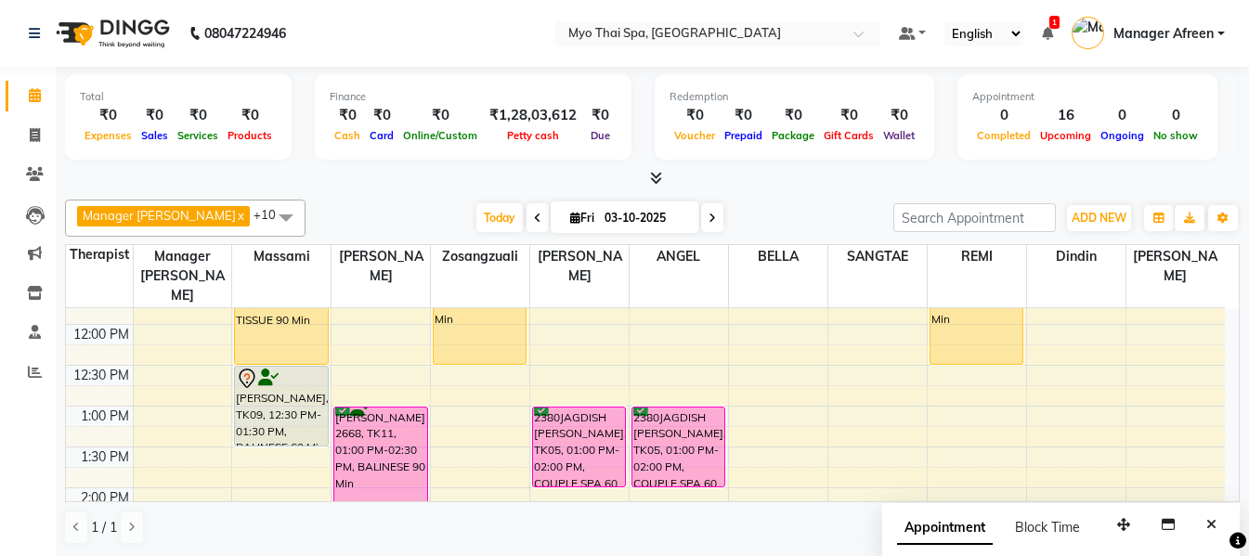
click at [846, 222] on div "Today Fri 03-10-2025" at bounding box center [599, 218] width 569 height 28
